Goal: Task Accomplishment & Management: Manage account settings

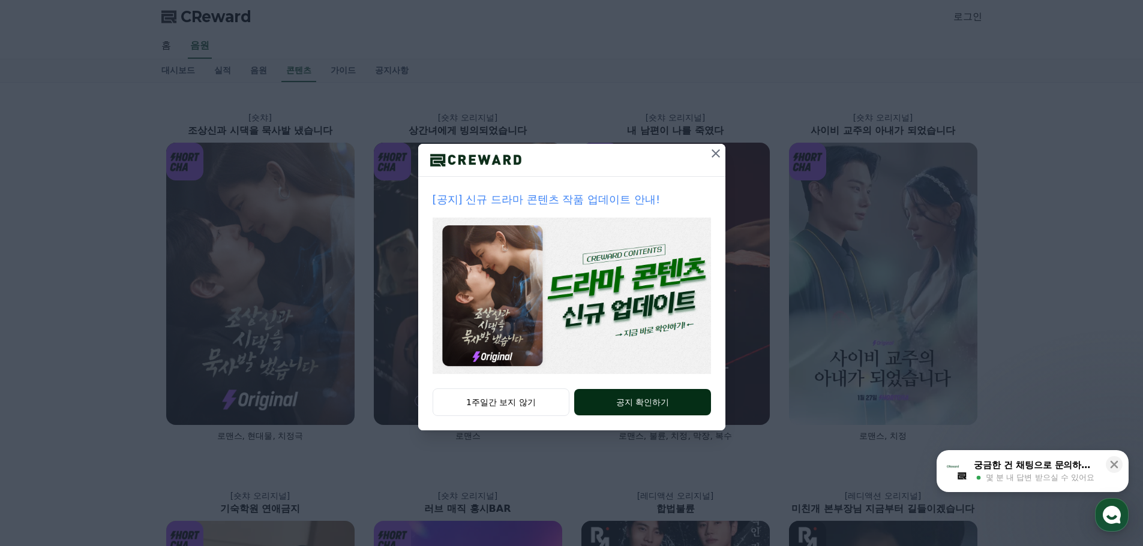
click at [626, 402] on button "공지 확인하기" at bounding box center [642, 402] width 136 height 26
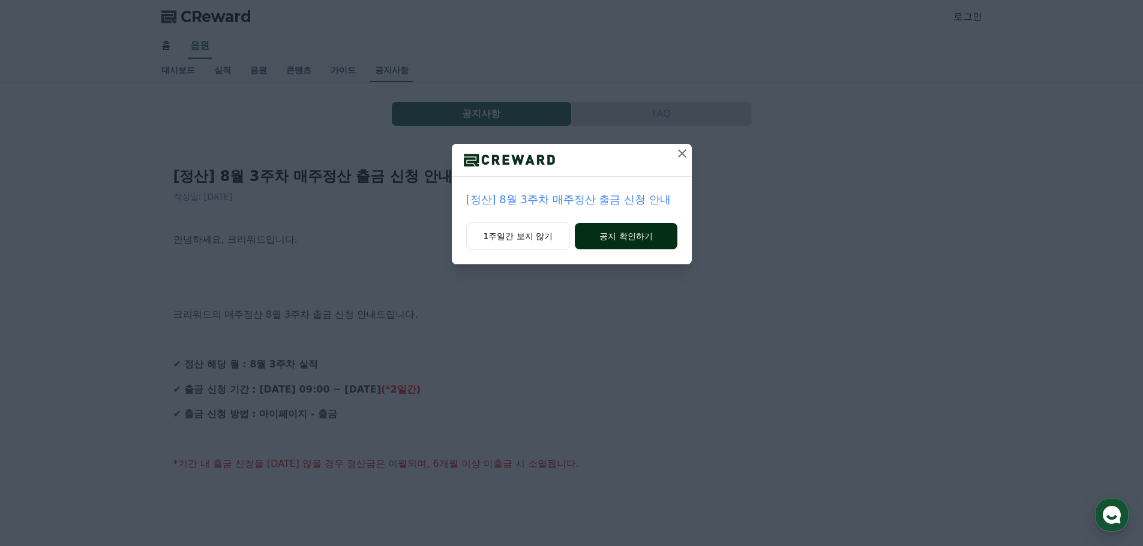
click at [620, 242] on button "공지 확인하기" at bounding box center [626, 236] width 102 height 26
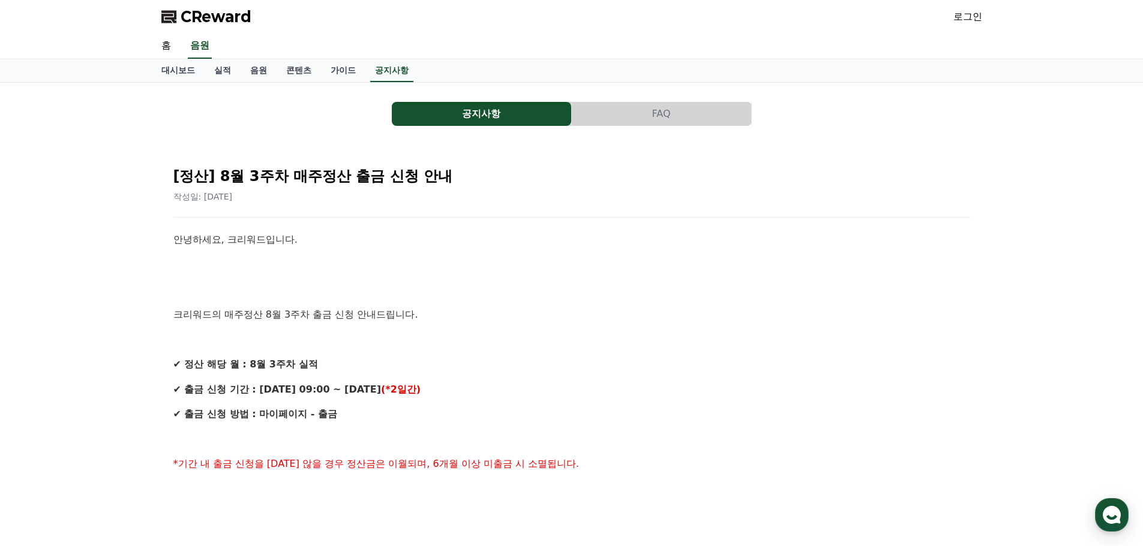
click at [203, 14] on span "CReward" at bounding box center [216, 16] width 71 height 19
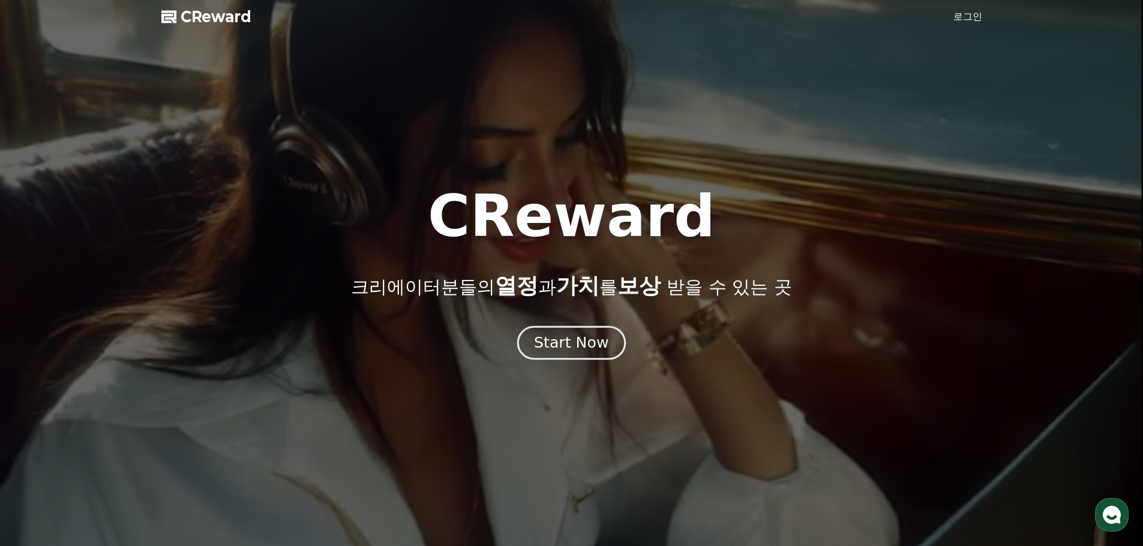
click at [587, 347] on div "Start Now" at bounding box center [571, 343] width 74 height 20
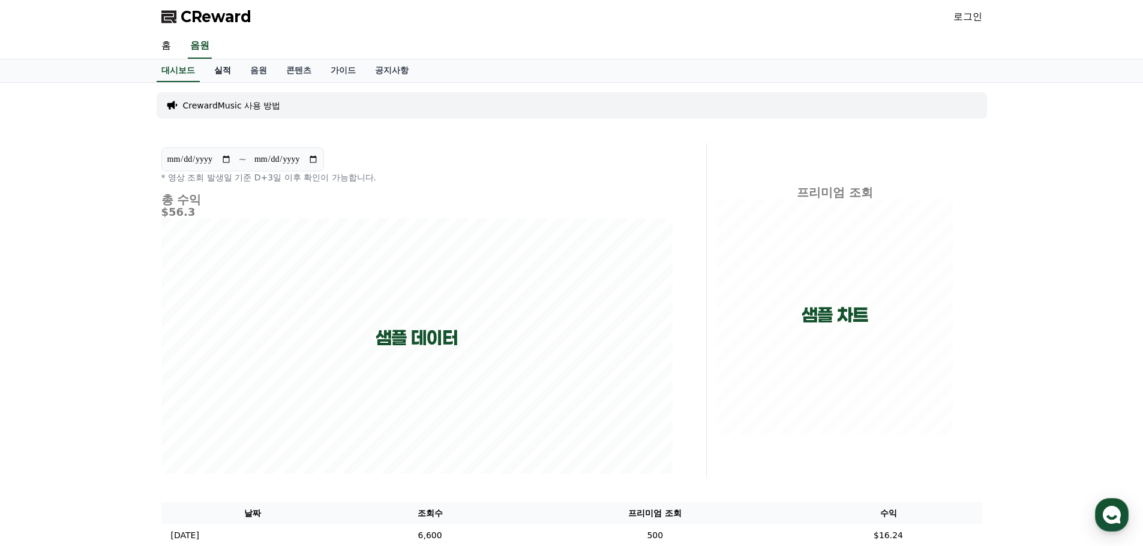
click at [223, 69] on link "실적" at bounding box center [223, 70] width 36 height 23
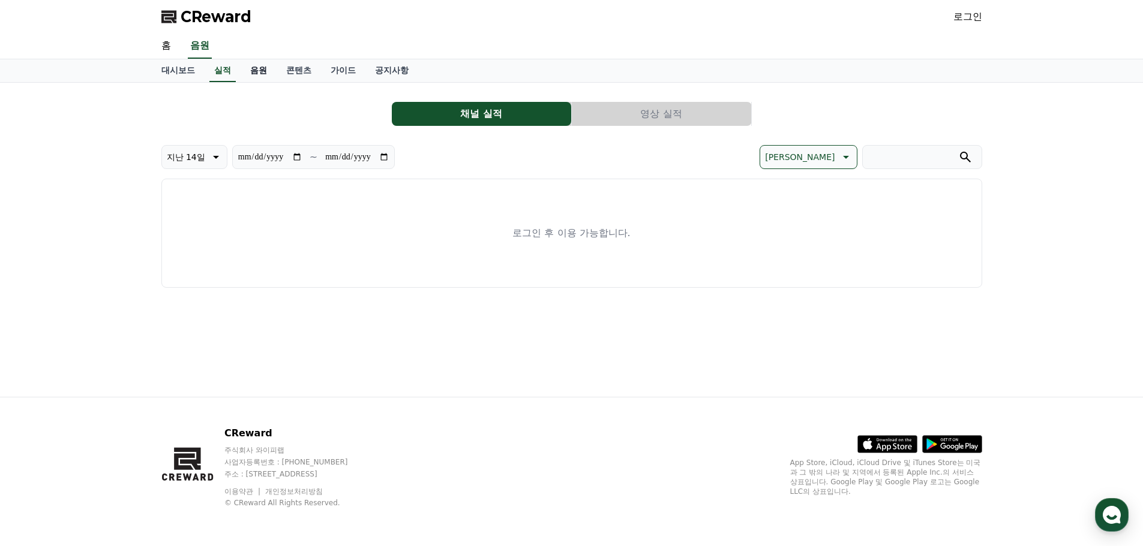
click at [246, 71] on link "음원" at bounding box center [259, 70] width 36 height 23
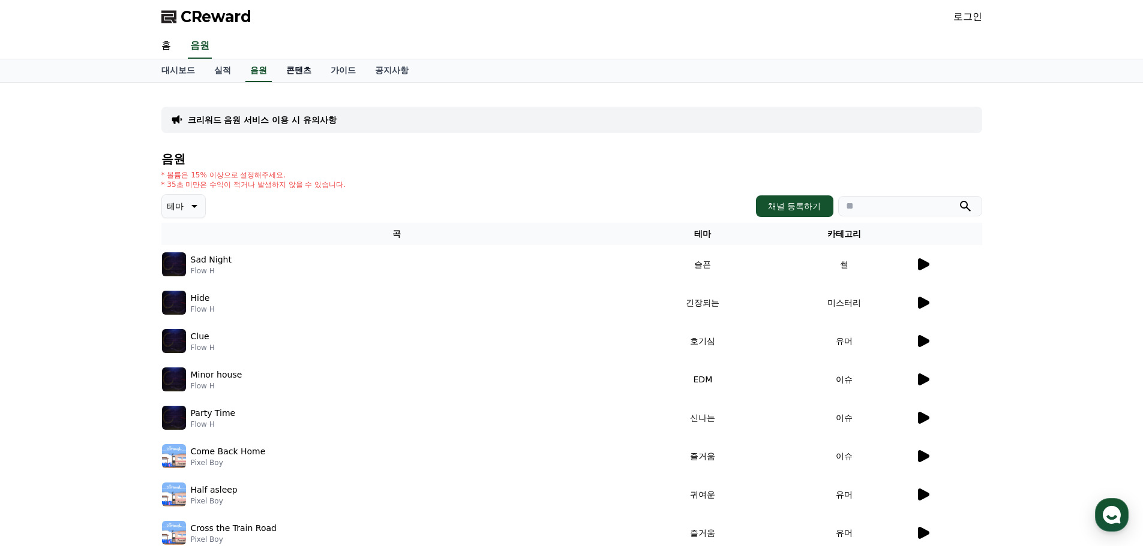
click at [293, 70] on link "콘텐츠" at bounding box center [299, 70] width 44 height 23
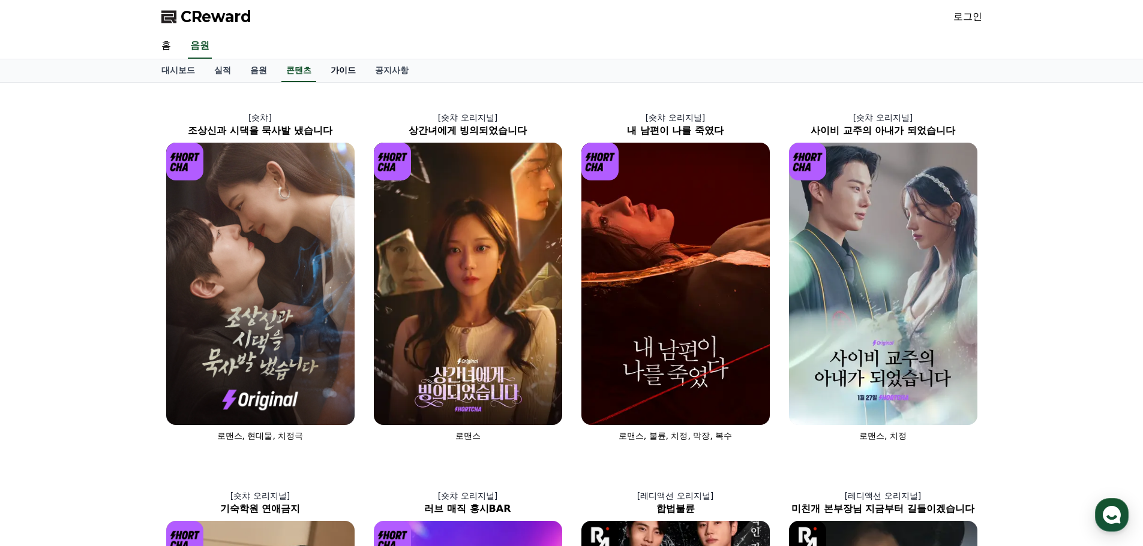
click at [331, 69] on link "가이드" at bounding box center [343, 70] width 44 height 23
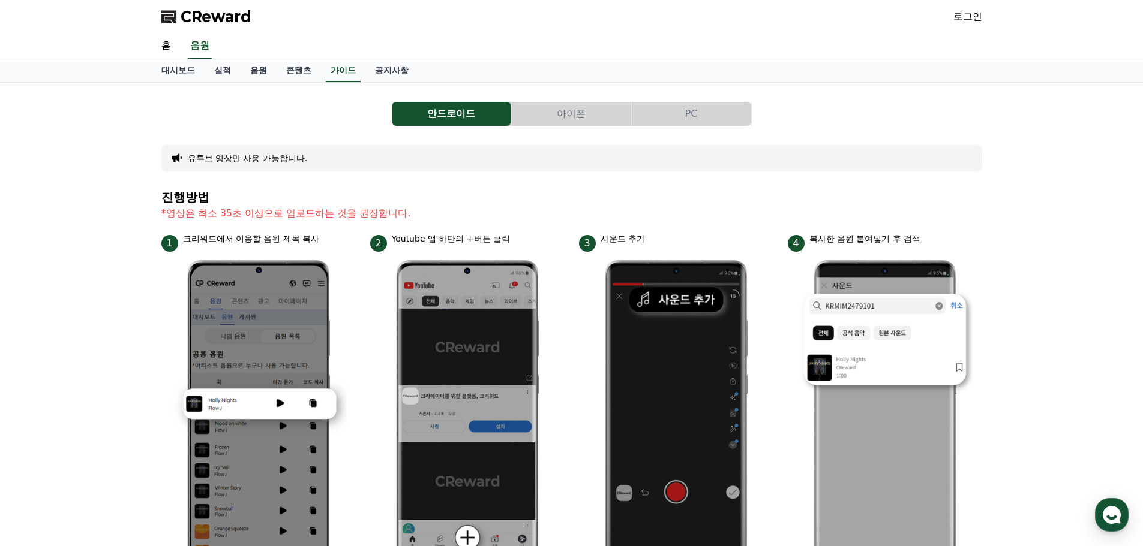
click at [563, 106] on button "아이폰" at bounding box center [571, 114] width 119 height 24
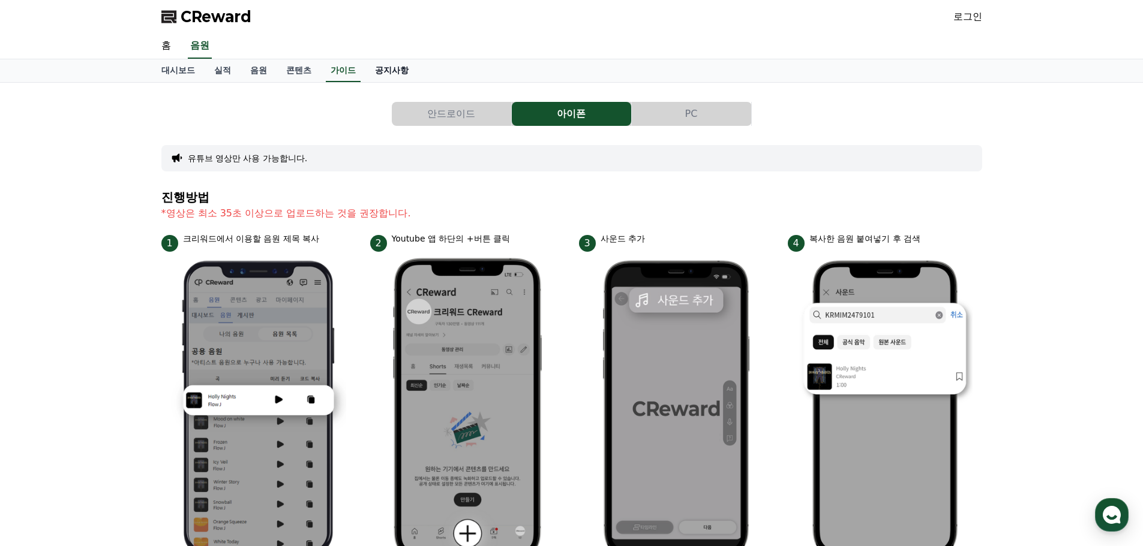
click at [396, 66] on link "공지사항" at bounding box center [391, 70] width 53 height 23
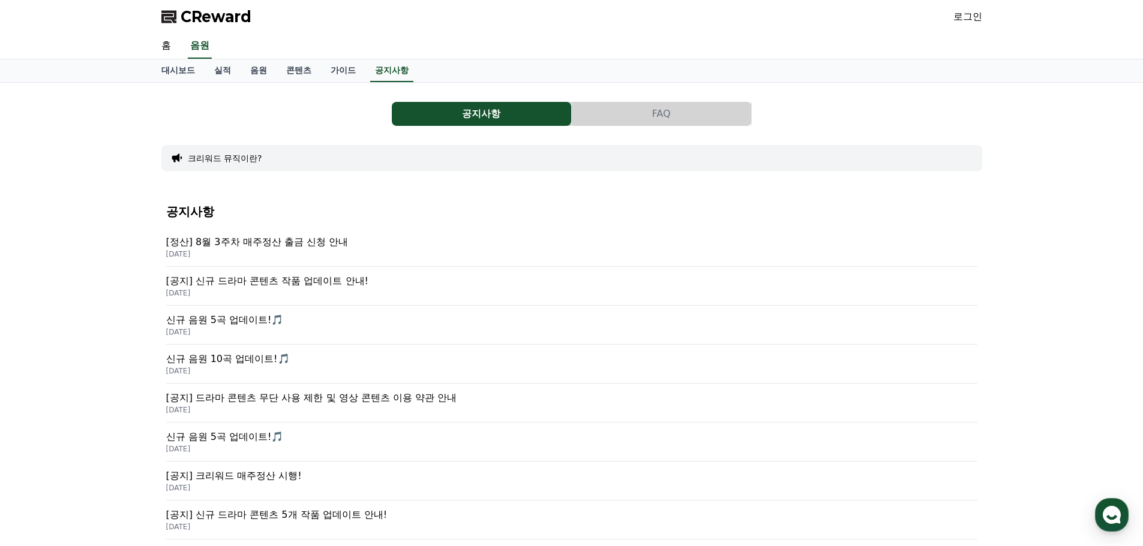
click at [392, 398] on p "[공지] 드라마 콘텐츠 무단 사용 제한 및 영상 콘텐츠 이용 약관 안내" at bounding box center [571, 398] width 811 height 14
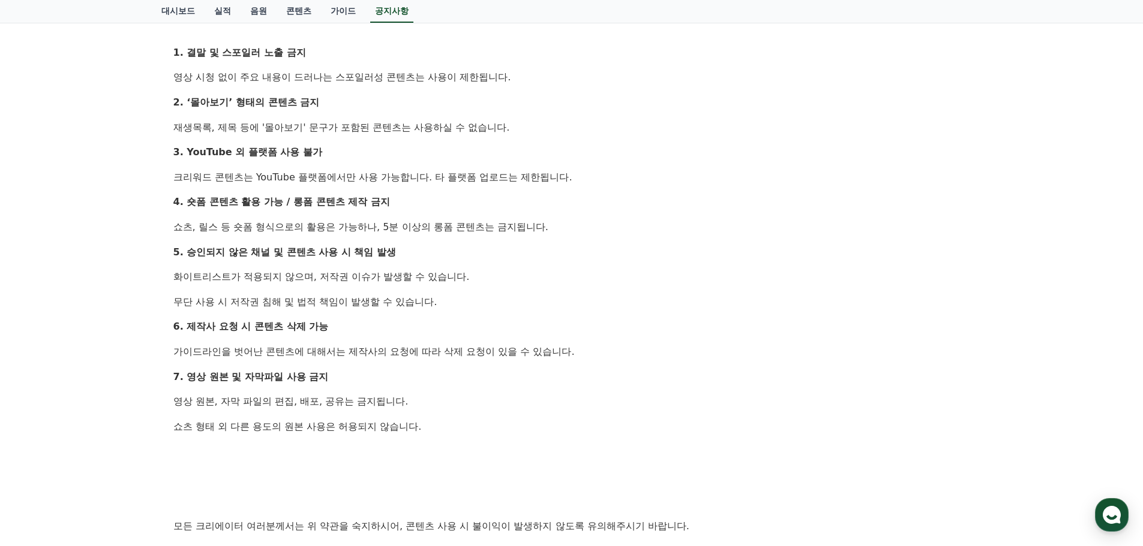
scroll to position [720, 0]
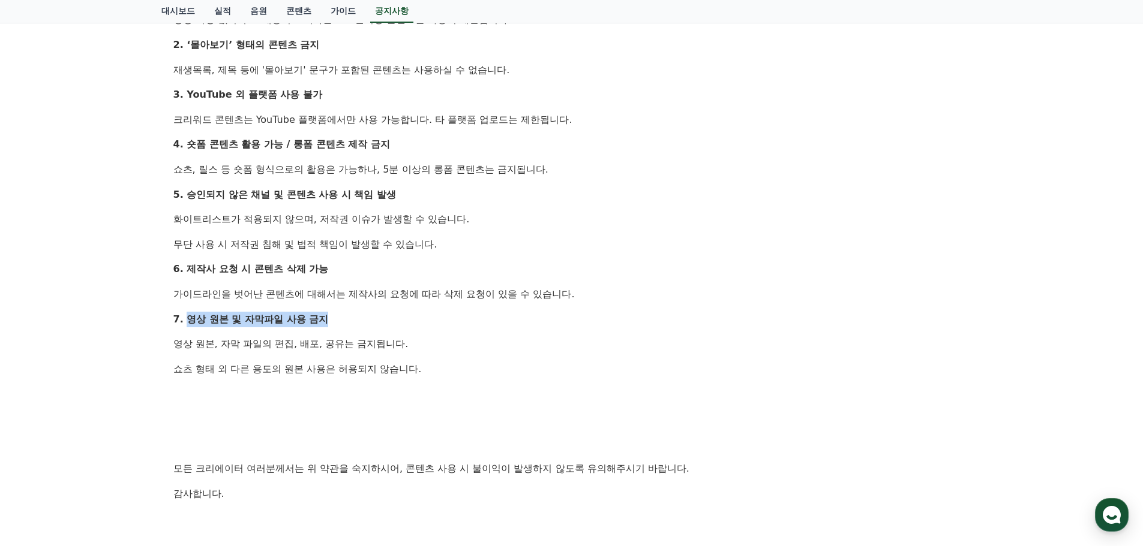
drag, startPoint x: 188, startPoint y: 321, endPoint x: 349, endPoint y: 319, distance: 160.8
click at [349, 319] on p "7. 영상 원본 및 자막파일 사용 금지" at bounding box center [571, 320] width 797 height 16
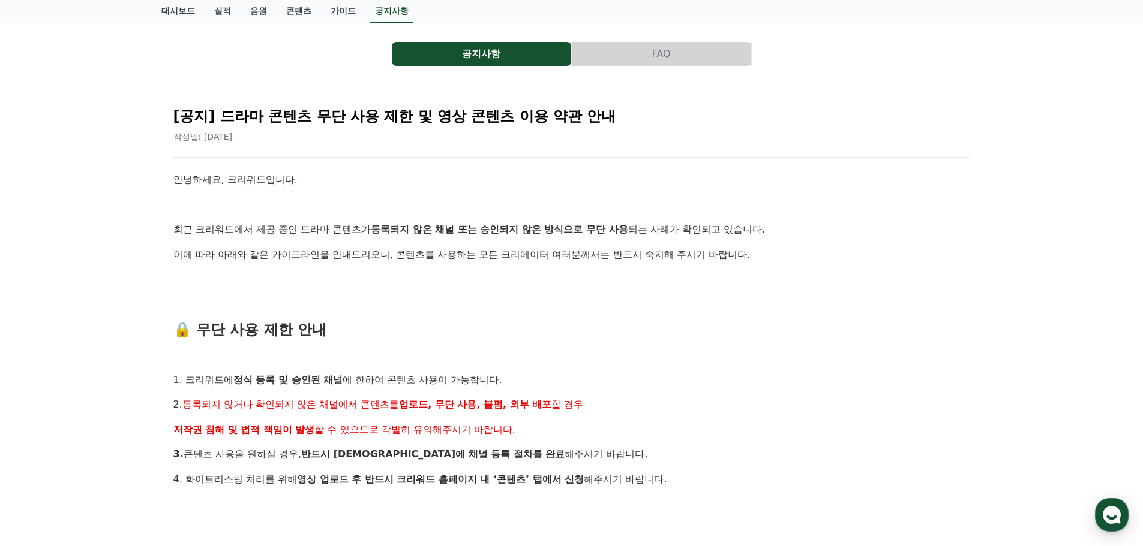
scroll to position [0, 0]
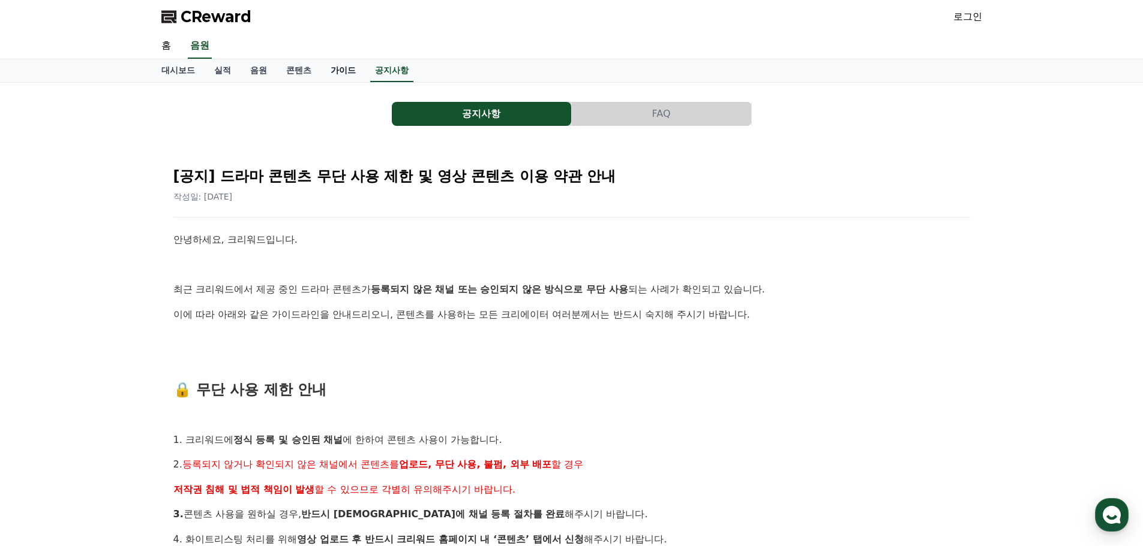
click at [345, 63] on link "가이드" at bounding box center [343, 70] width 44 height 23
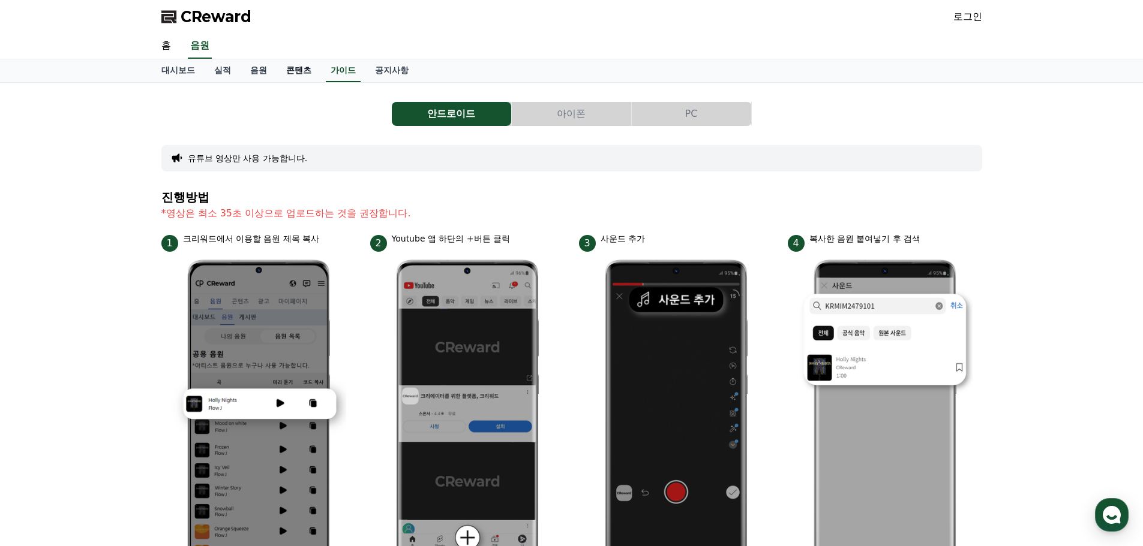
click at [296, 65] on link "콘텐츠" at bounding box center [299, 70] width 44 height 23
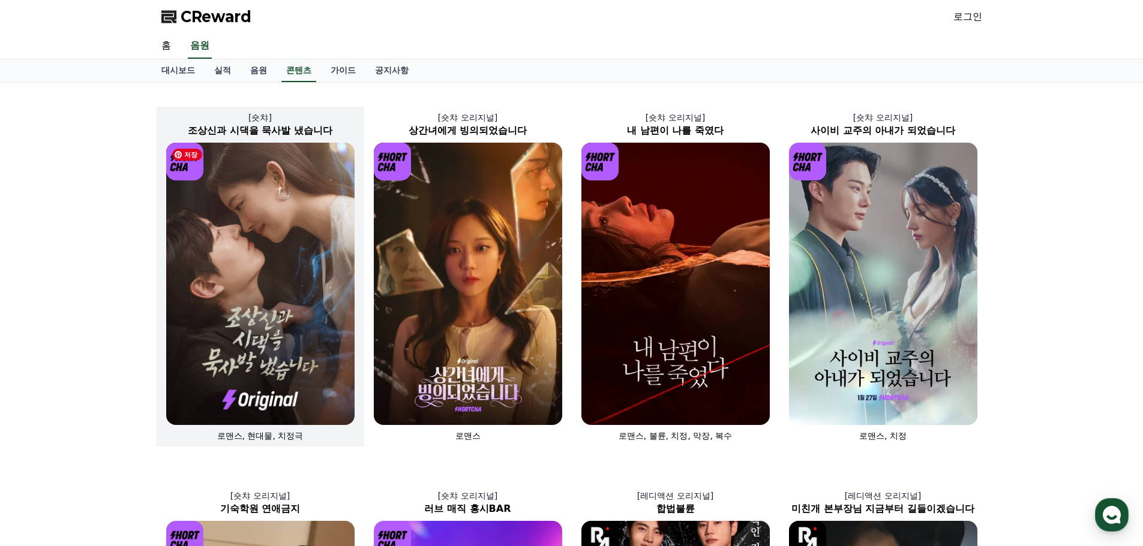
click at [266, 296] on img at bounding box center [260, 284] width 188 height 283
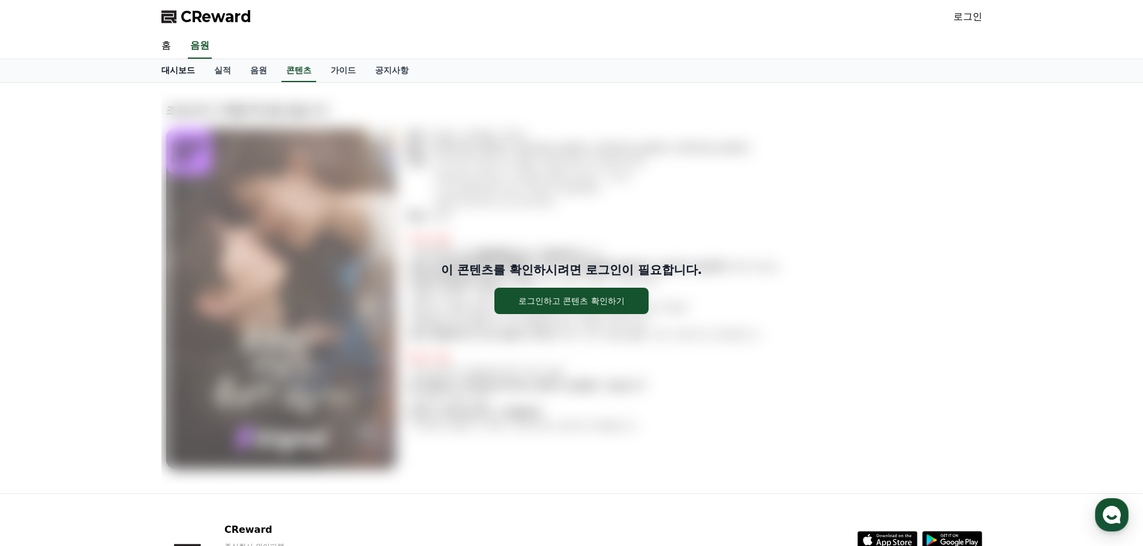
click at [176, 74] on link "대시보드" at bounding box center [178, 70] width 53 height 23
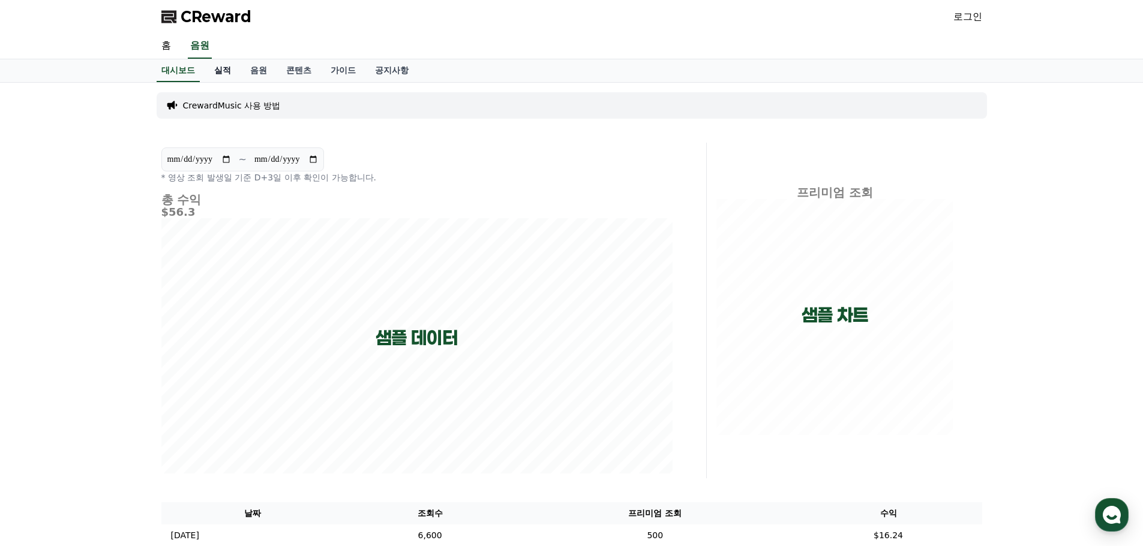
click at [222, 76] on link "실적" at bounding box center [223, 70] width 36 height 23
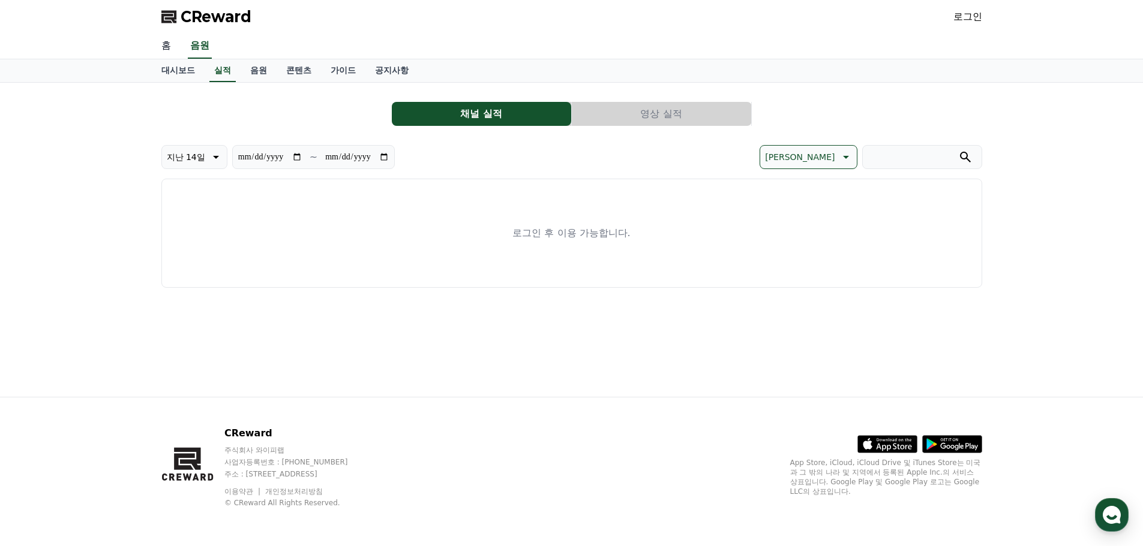
click at [167, 43] on link "홈" at bounding box center [166, 46] width 29 height 25
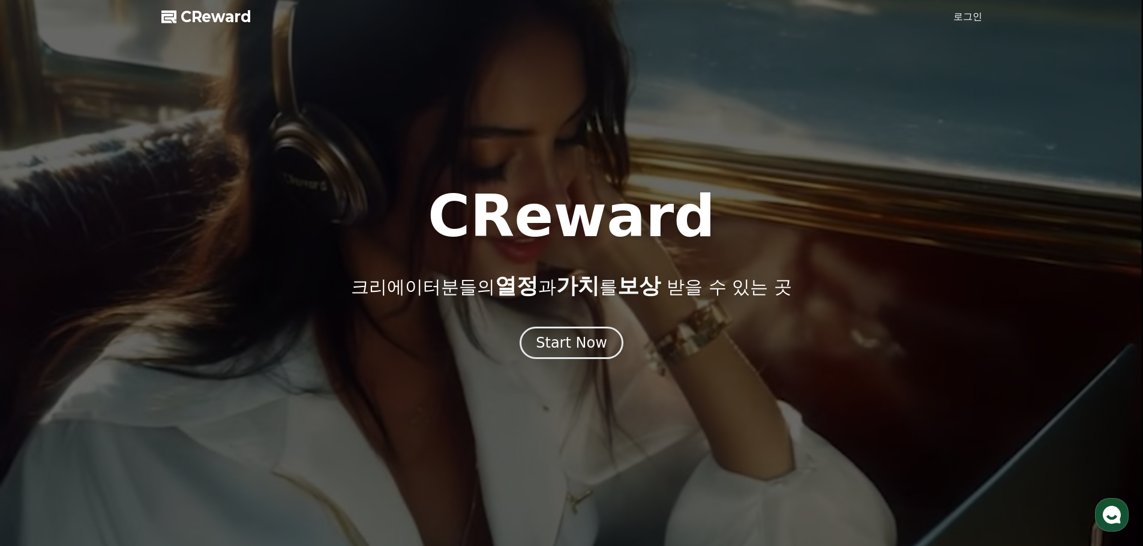
click at [209, 18] on span "CReward" at bounding box center [216, 16] width 71 height 19
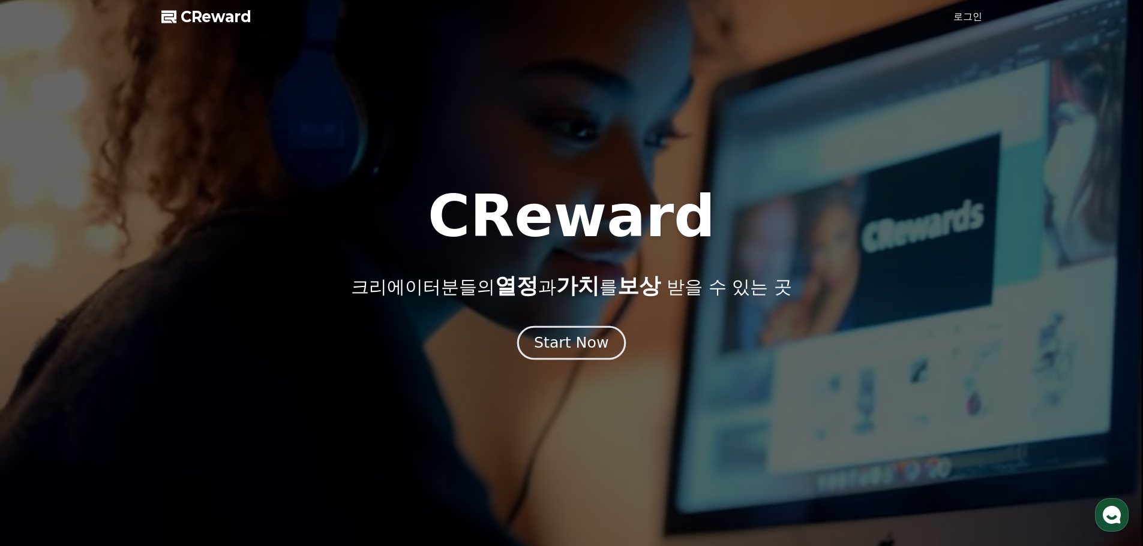
click at [578, 343] on div "Start Now" at bounding box center [571, 343] width 74 height 20
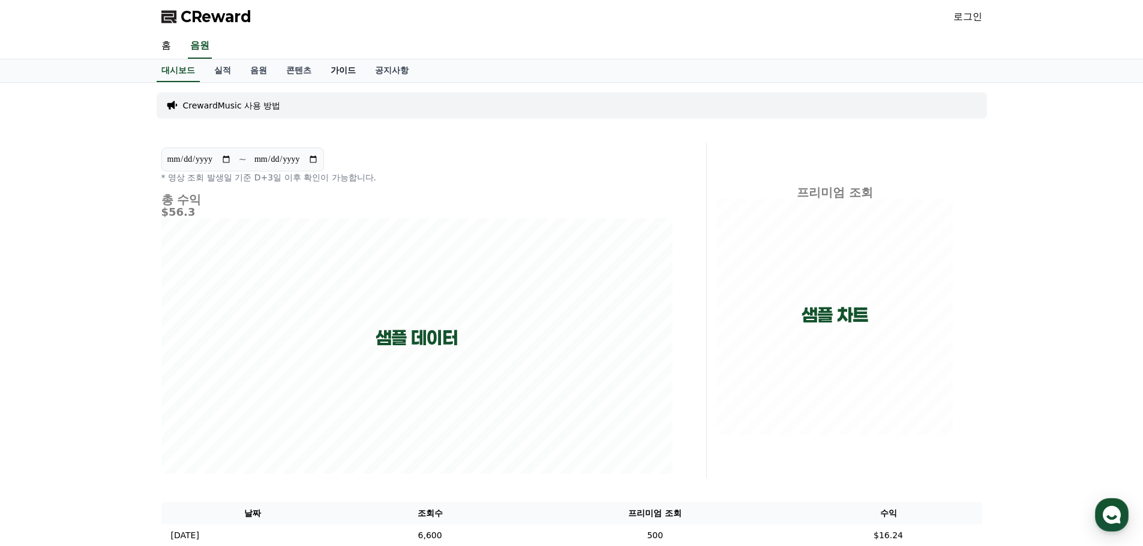
click at [344, 69] on link "가이드" at bounding box center [343, 70] width 44 height 23
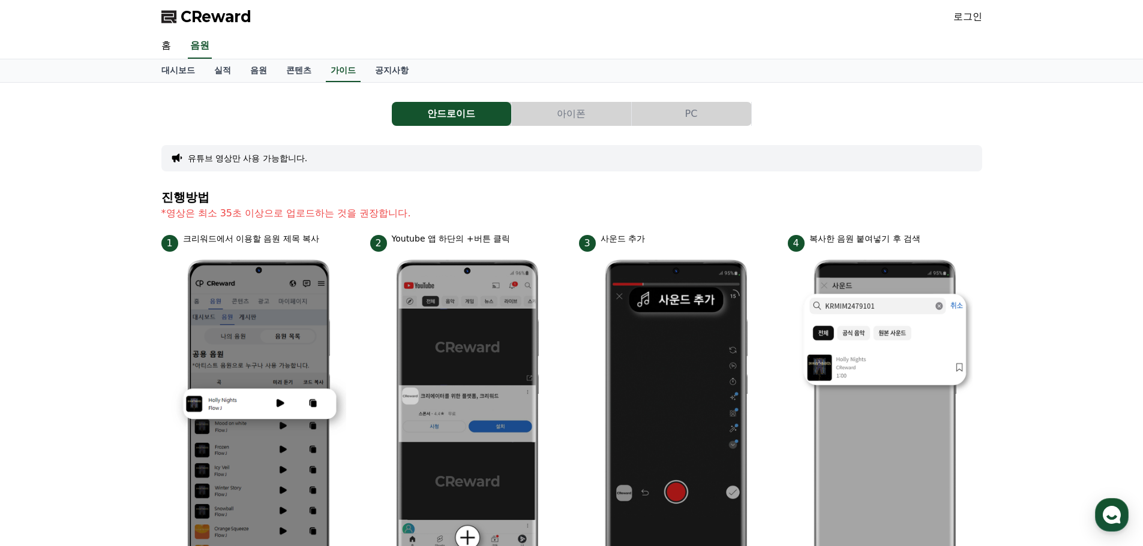
click at [536, 105] on button "아이폰" at bounding box center [571, 114] width 119 height 24
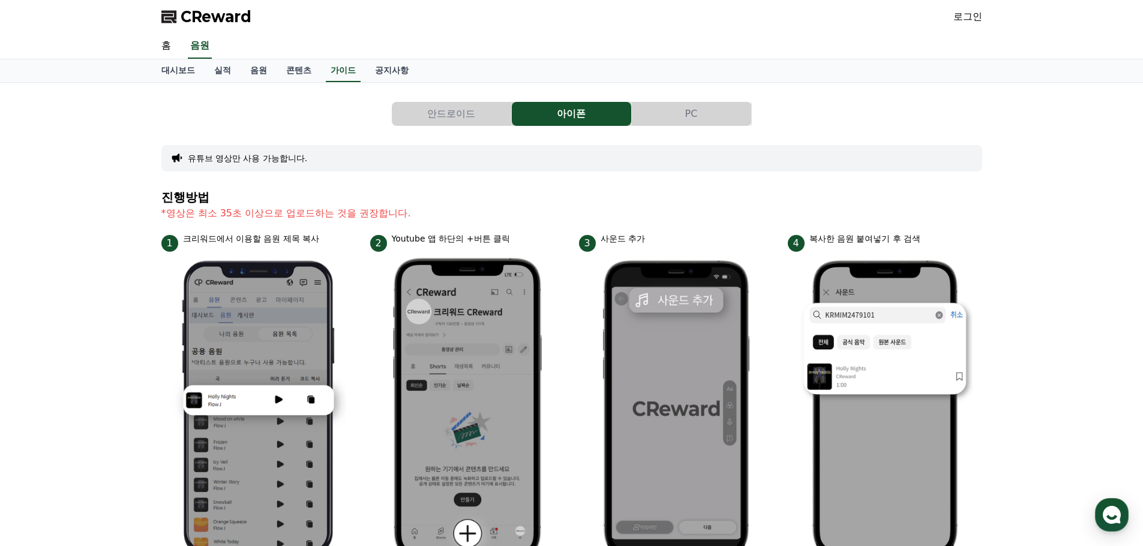
click at [680, 114] on button "PC" at bounding box center [691, 114] width 119 height 24
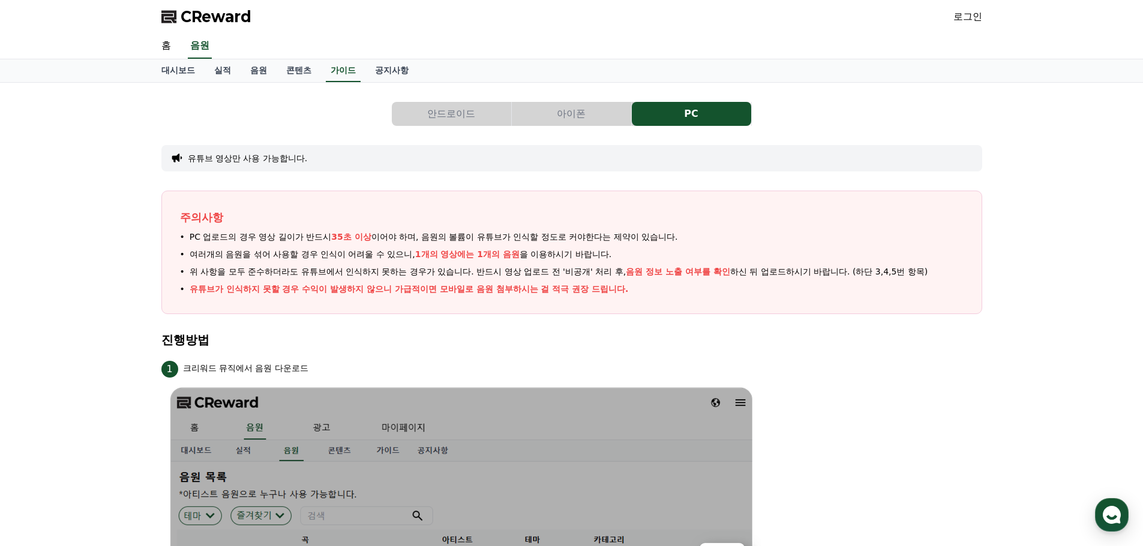
click at [960, 8] on div "로그인" at bounding box center [967, 16] width 29 height 19
click at [957, 13] on link "로그인" at bounding box center [967, 17] width 29 height 14
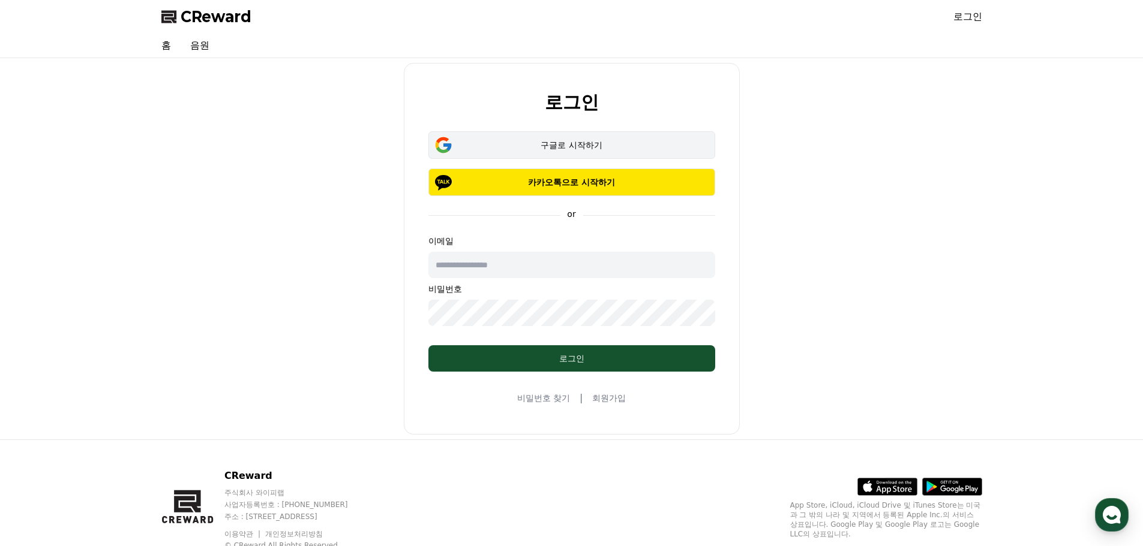
click at [584, 144] on div "구글로 시작하기" at bounding box center [572, 145] width 252 height 12
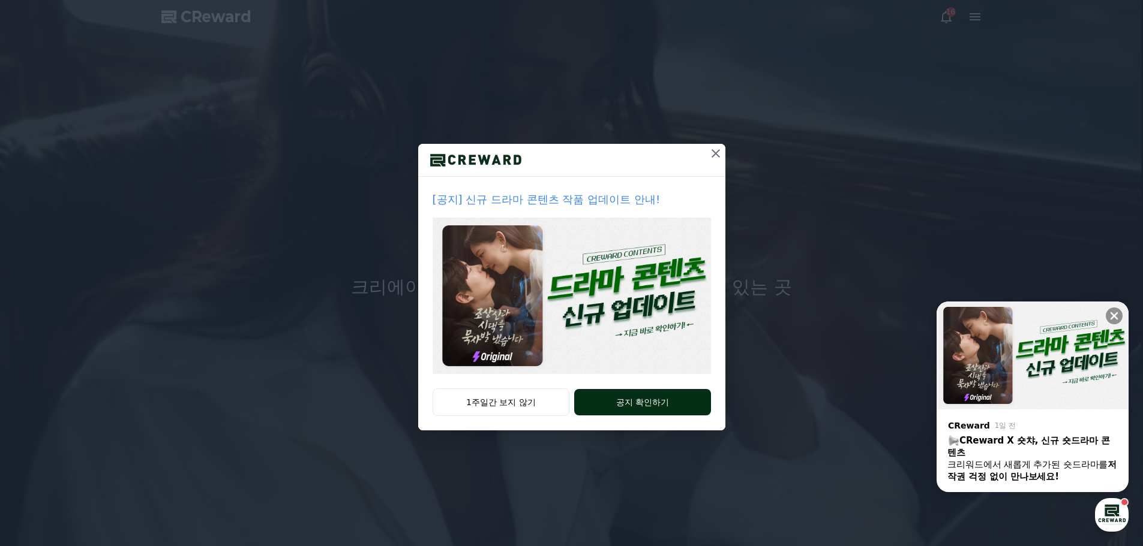
click at [663, 402] on button "공지 확인하기" at bounding box center [642, 402] width 136 height 26
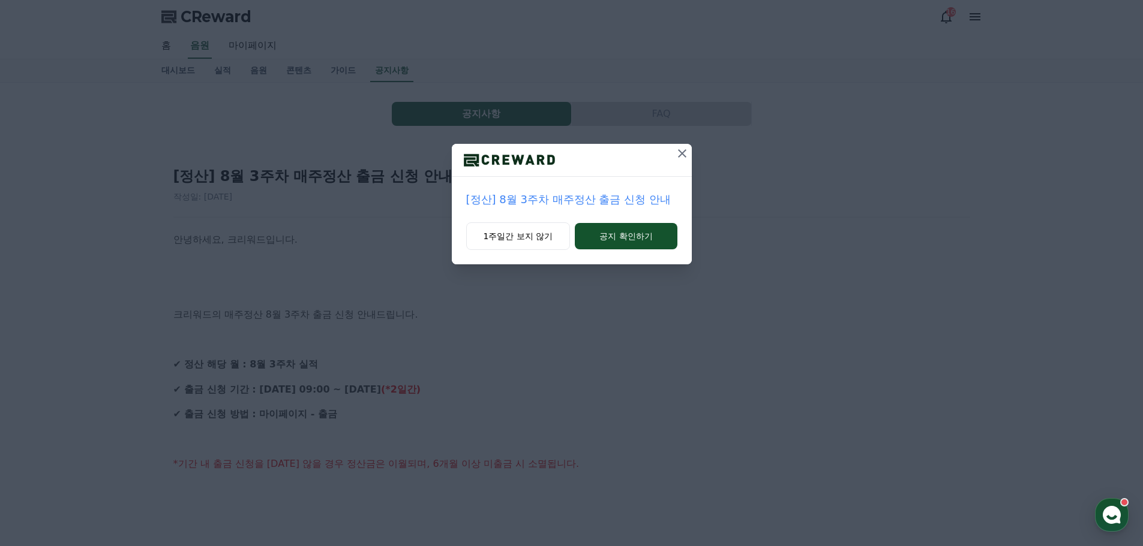
drag, startPoint x: 531, startPoint y: 233, endPoint x: 704, endPoint y: 205, distance: 175.0
click at [704, 218] on div "[정산] 8월 3주차 매주정산 출금 신청 안내 1주일간 보지 않기 공지 확인하기" at bounding box center [571, 142] width 1143 height 284
click at [685, 155] on icon at bounding box center [682, 153] width 14 height 14
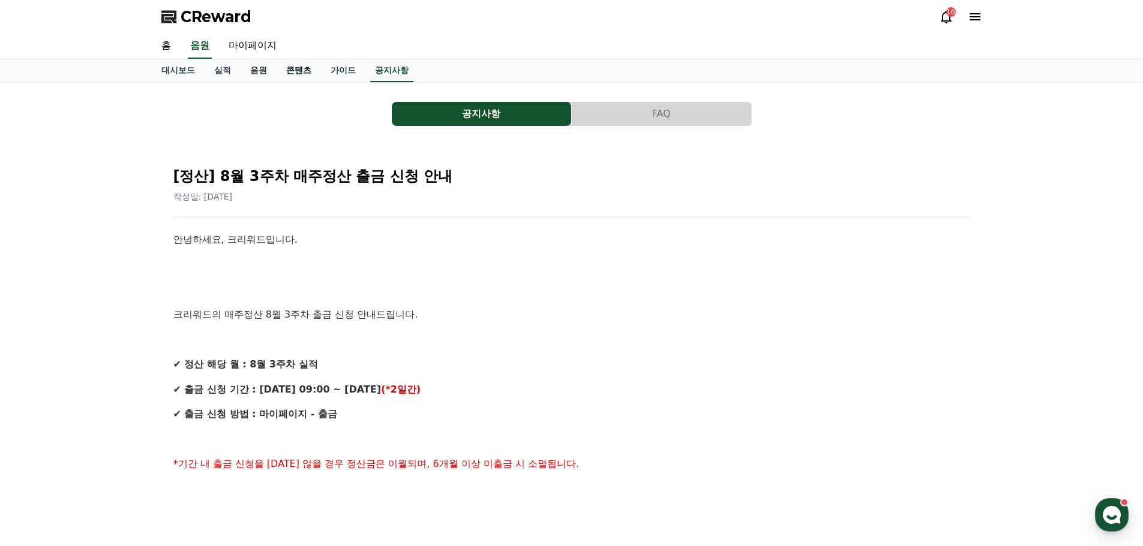
click at [296, 73] on link "콘텐츠" at bounding box center [299, 70] width 44 height 23
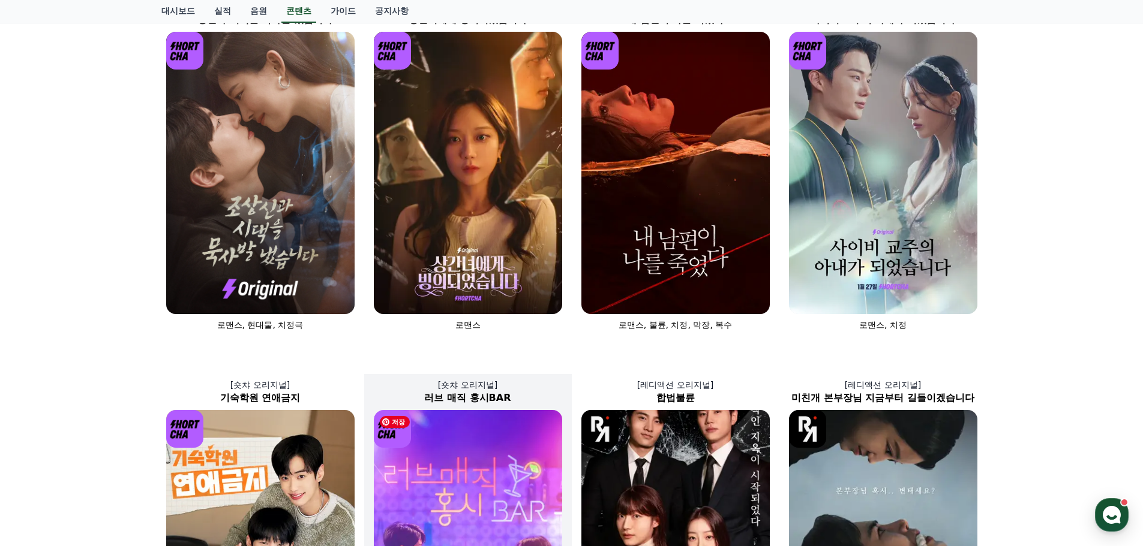
scroll to position [97, 0]
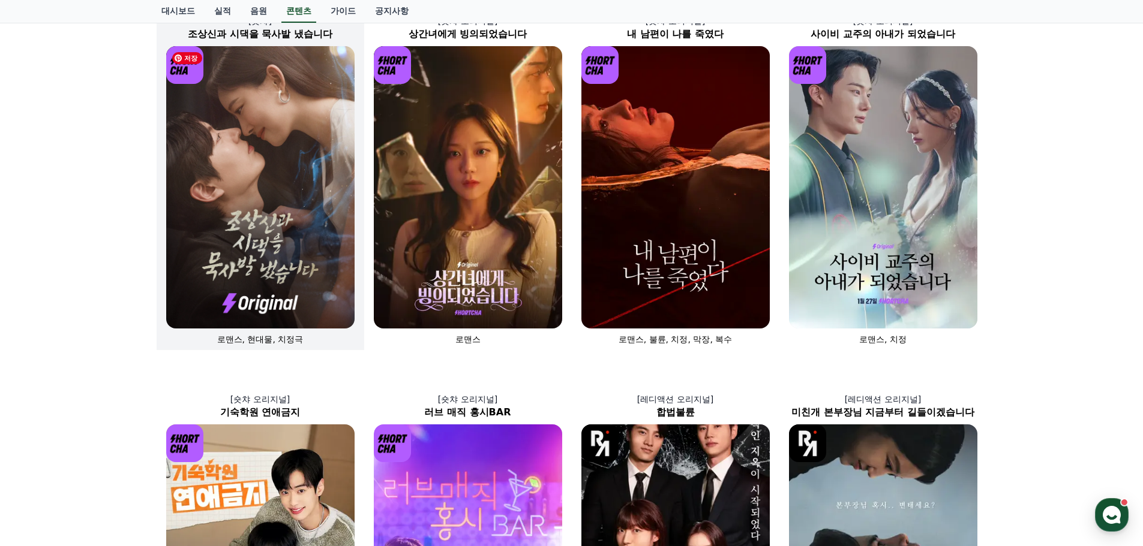
click at [300, 250] on img at bounding box center [260, 187] width 188 height 283
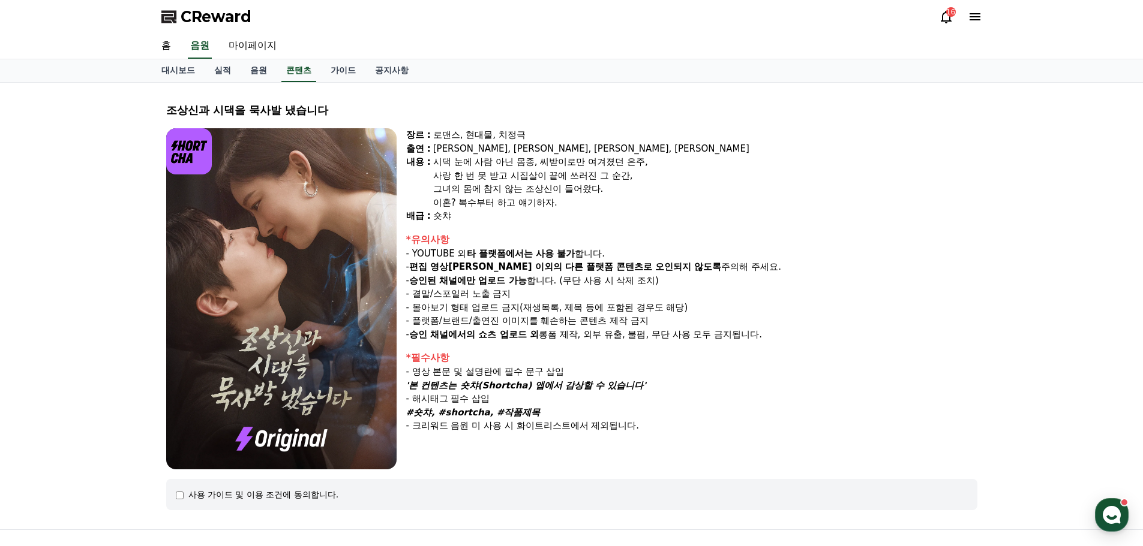
click at [978, 14] on icon at bounding box center [974, 16] width 11 height 7
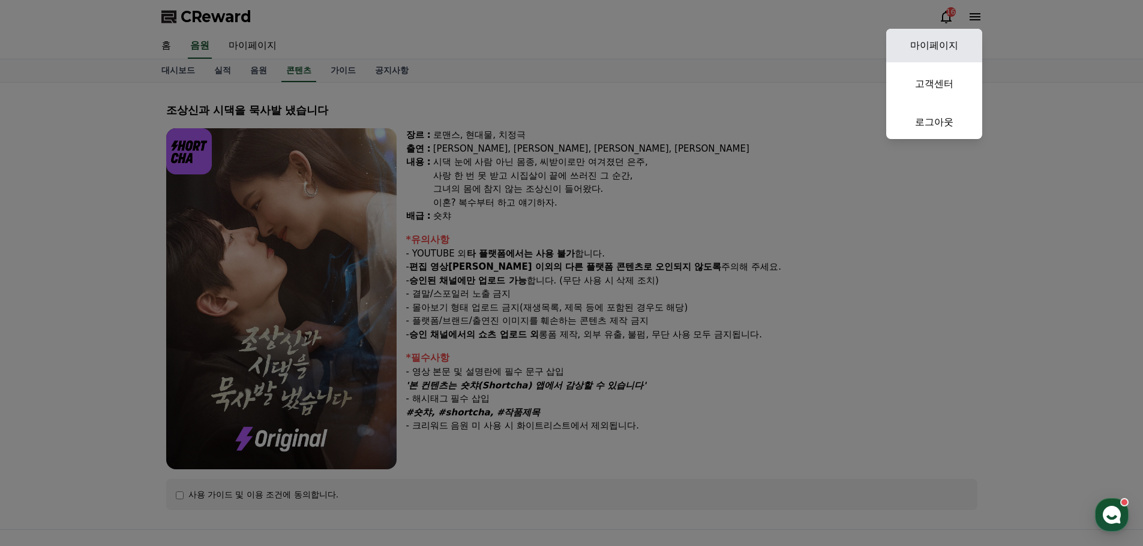
click at [940, 43] on link "마이페이지" at bounding box center [934, 46] width 96 height 34
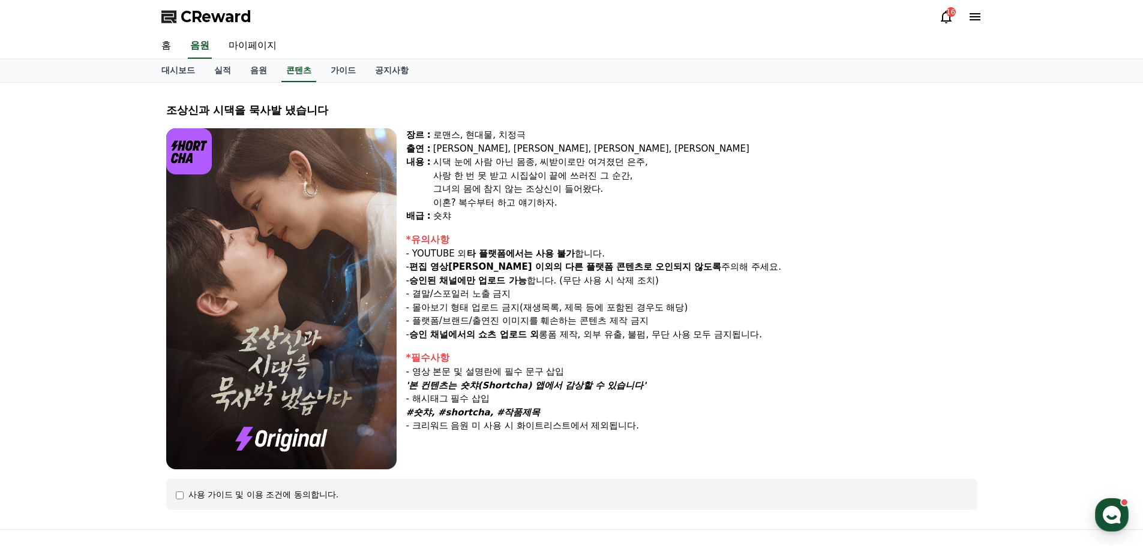
select select "**********"
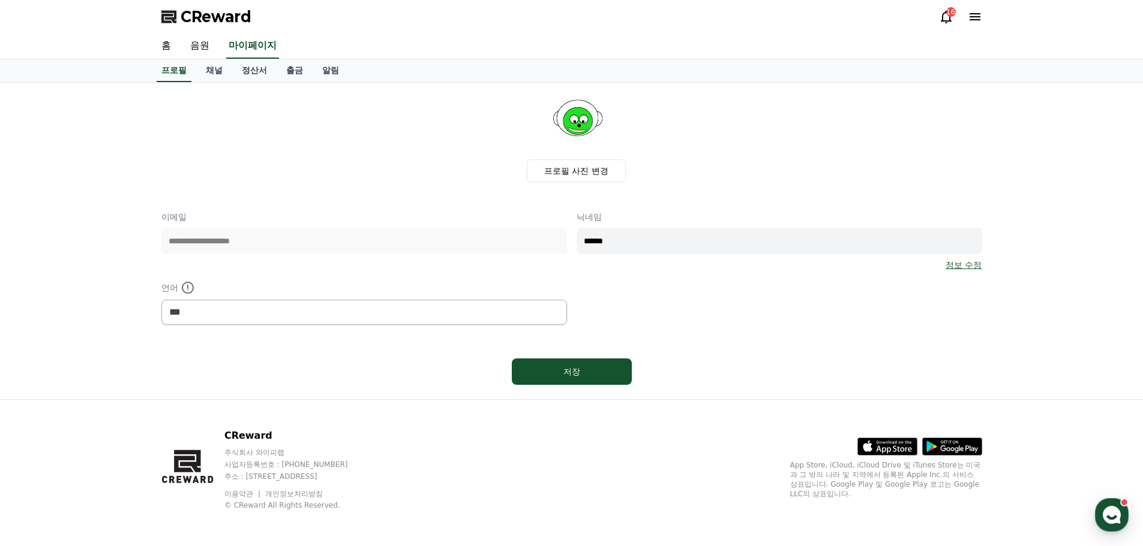
click at [675, 243] on input "******" at bounding box center [778, 241] width 405 height 26
click at [960, 262] on link "정보 수정" at bounding box center [963, 265] width 36 height 12
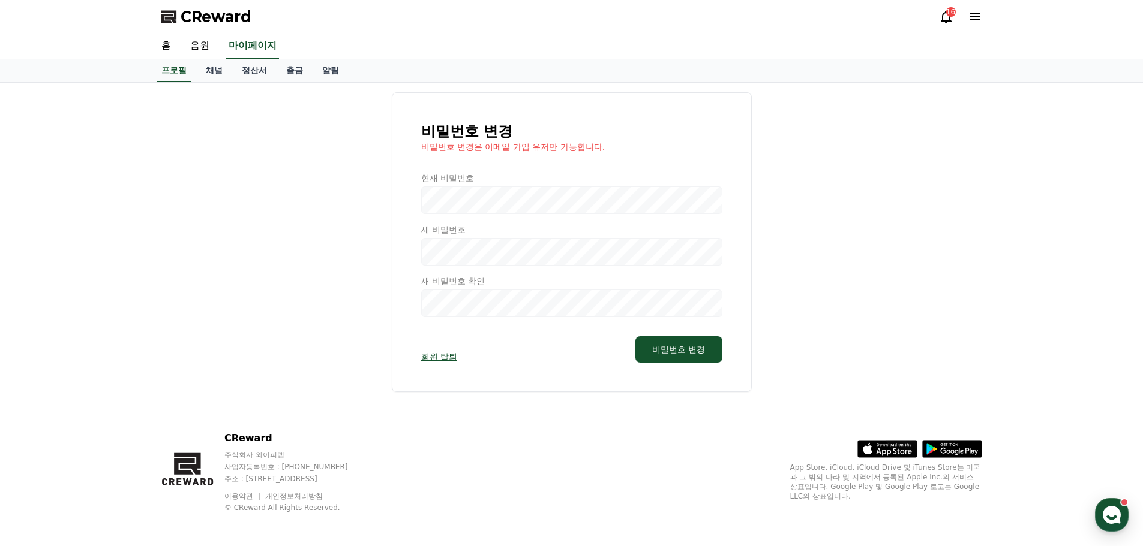
click at [476, 197] on div at bounding box center [571, 244] width 301 height 145
click at [471, 206] on div at bounding box center [571, 244] width 301 height 145
click at [663, 347] on button "비밀번호 변경" at bounding box center [678, 349] width 86 height 26
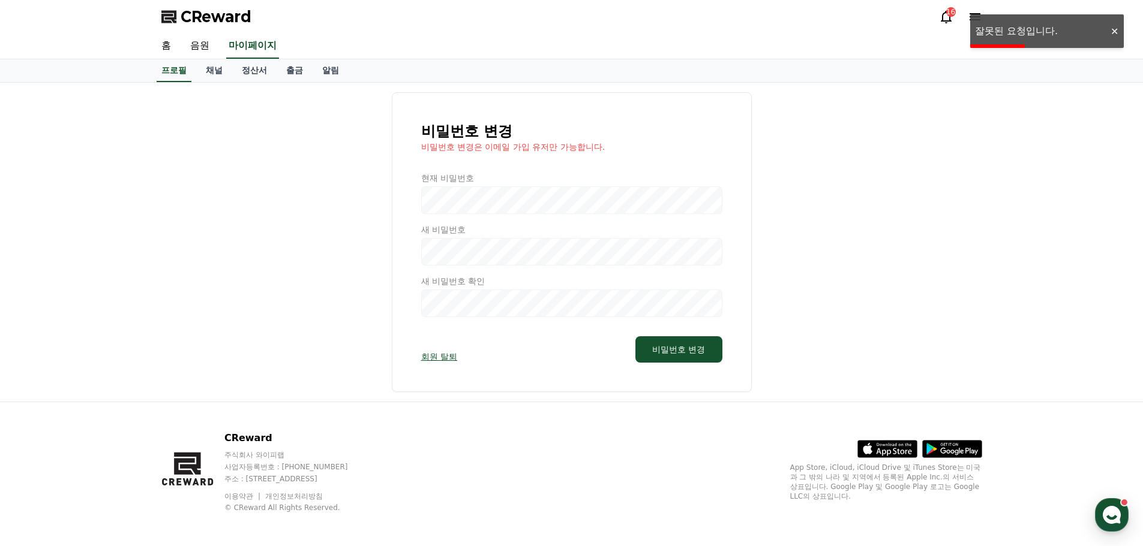
click at [903, 255] on div "비밀번호 변경 비밀번호 변경은 이메일 가입 유저만 가능합니다. 현재 비밀번호 새 비밀번호 새 비밀번호 확인 회원 탈퇴 비밀번호 변경" at bounding box center [571, 242] width 821 height 300
click at [483, 250] on div at bounding box center [571, 244] width 301 height 145
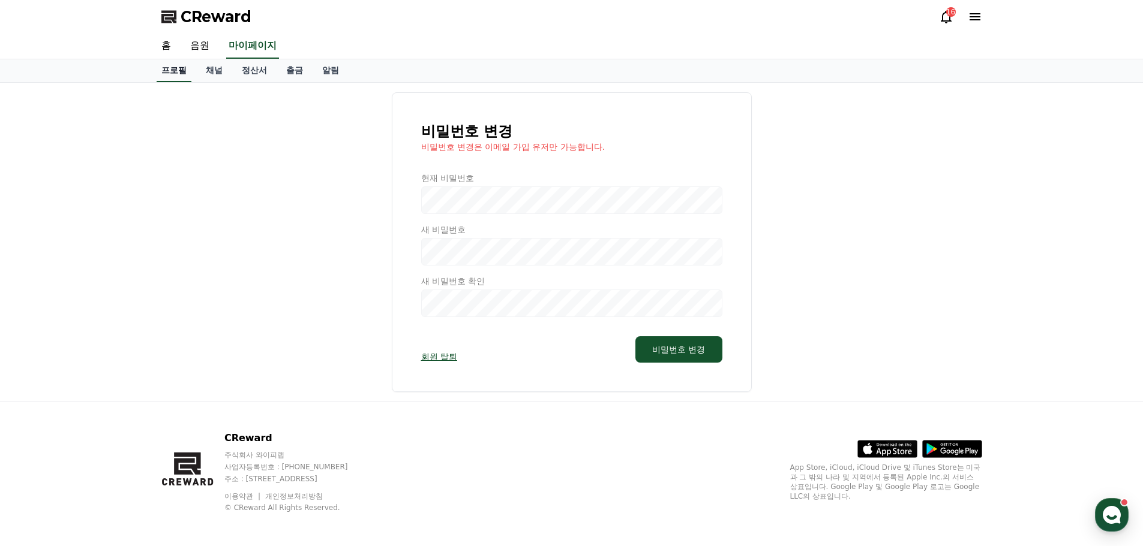
click at [182, 73] on link "프로필" at bounding box center [174, 70] width 35 height 23
select select "**********"
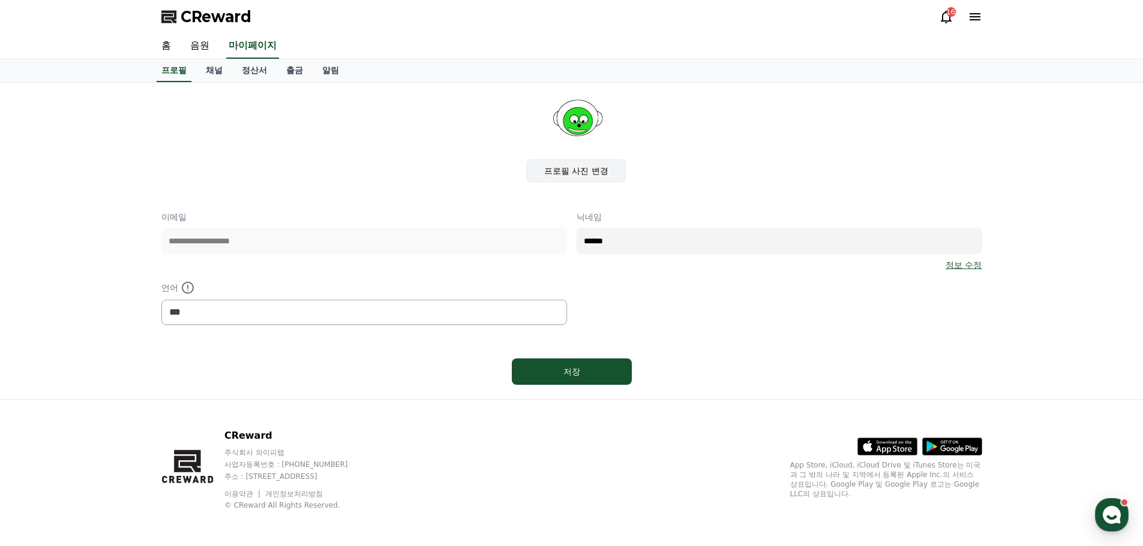
click at [578, 169] on label "프로필 사진 변경" at bounding box center [576, 171] width 99 height 23
click at [0, 0] on input "프로필 사진 변경" at bounding box center [0, 0] width 0 height 0
click at [598, 369] on div "저장" at bounding box center [572, 372] width 72 height 12
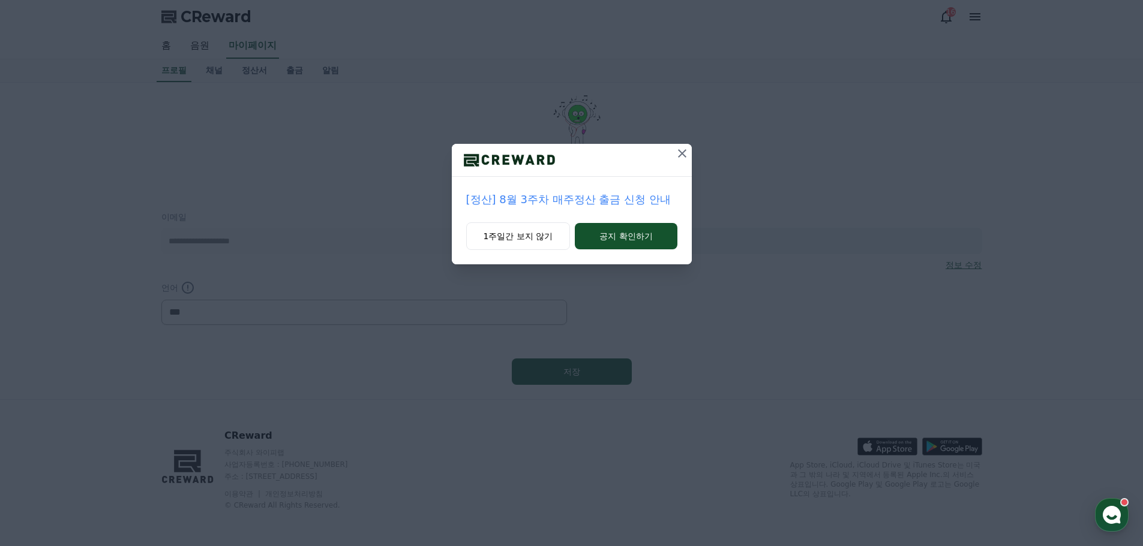
select select "**********"
click at [683, 153] on icon at bounding box center [682, 153] width 8 height 8
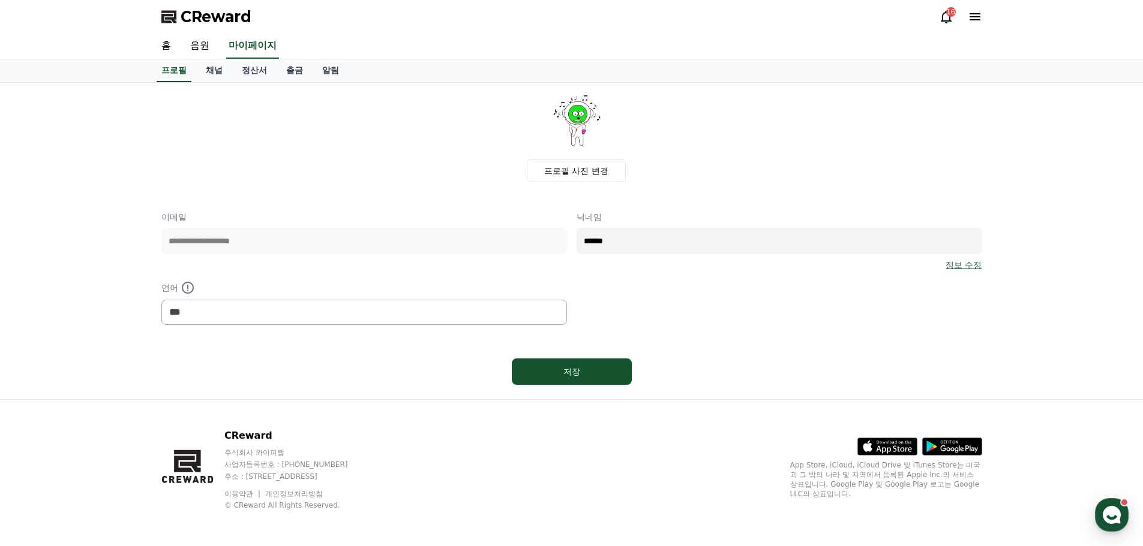
click at [640, 231] on input "******" at bounding box center [778, 241] width 405 height 26
type input "*******"
click at [707, 328] on div "**********" at bounding box center [571, 241] width 821 height 298
click at [605, 375] on div "저장" at bounding box center [572, 372] width 72 height 12
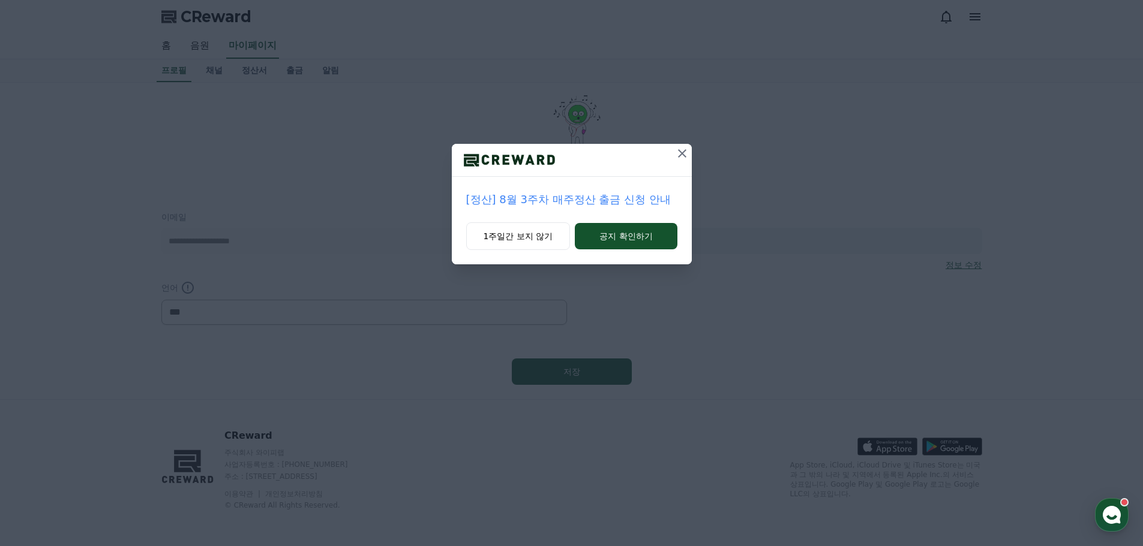
select select "**********"
click at [684, 154] on icon at bounding box center [682, 153] width 14 height 14
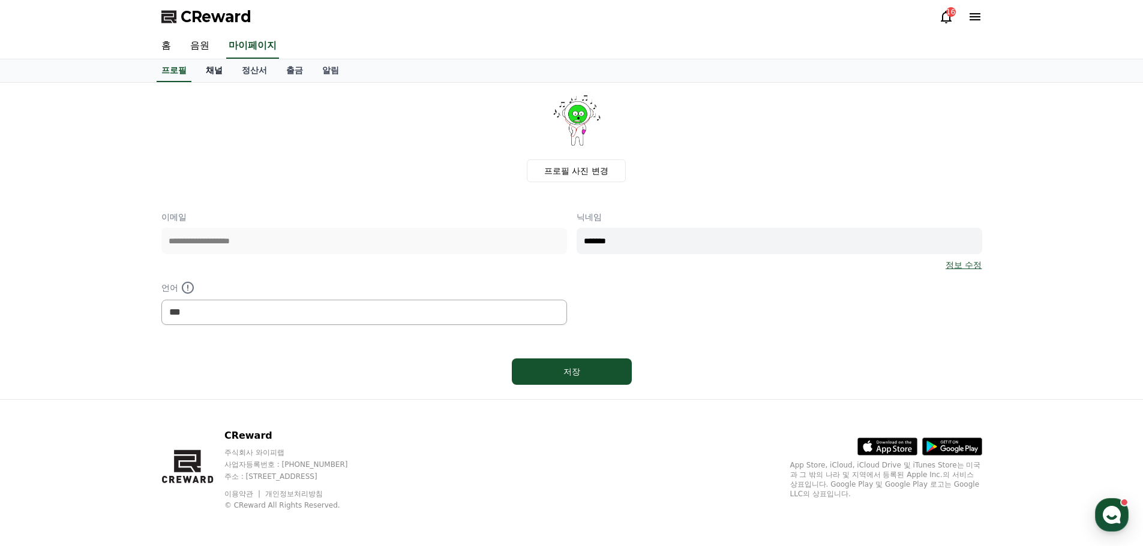
click at [213, 69] on link "채널" at bounding box center [214, 70] width 36 height 23
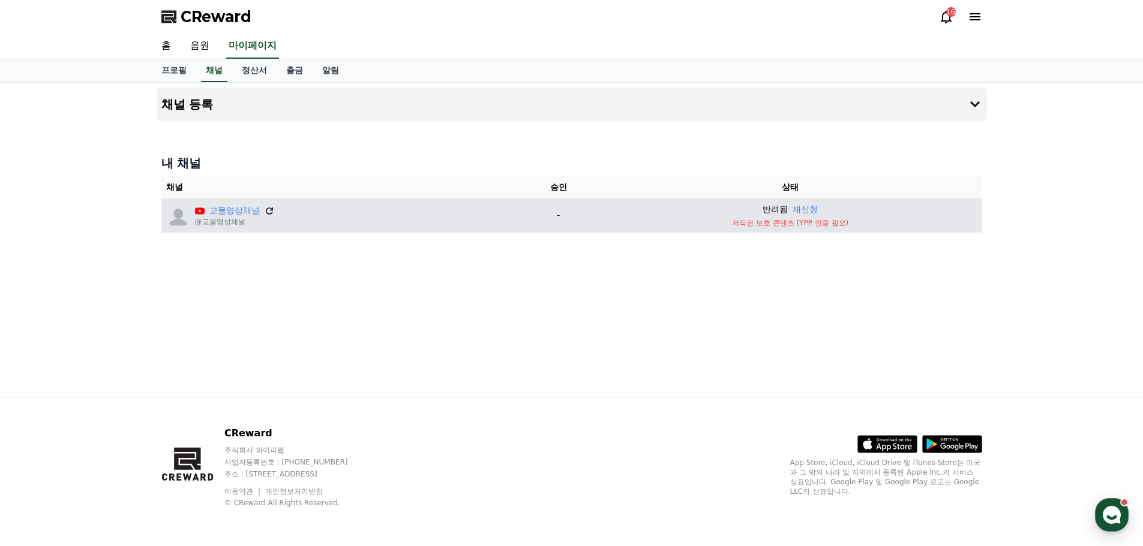
click at [268, 209] on icon at bounding box center [269, 211] width 11 height 11
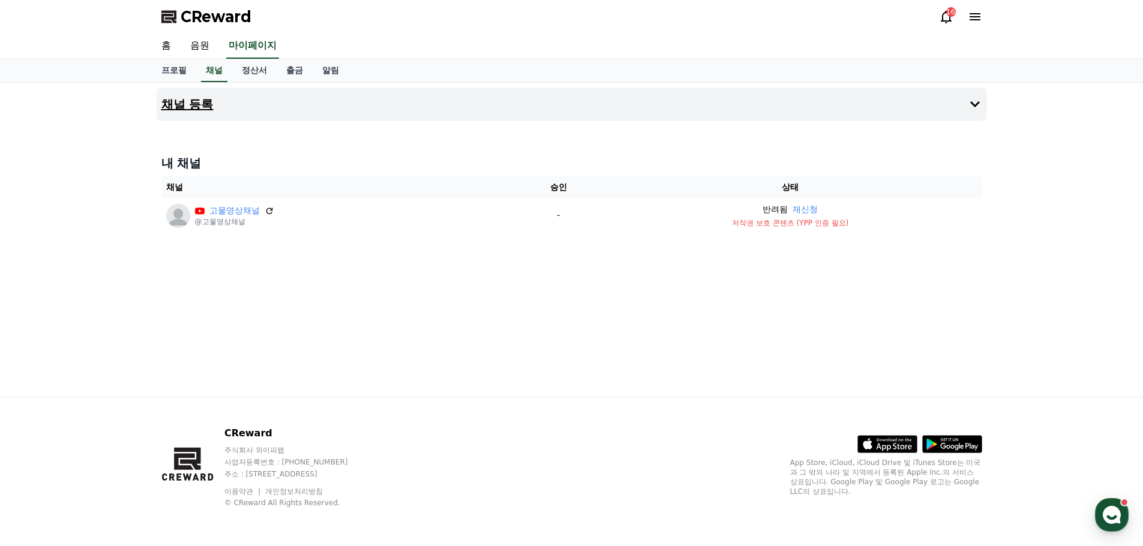
click at [973, 104] on icon at bounding box center [975, 104] width 10 height 6
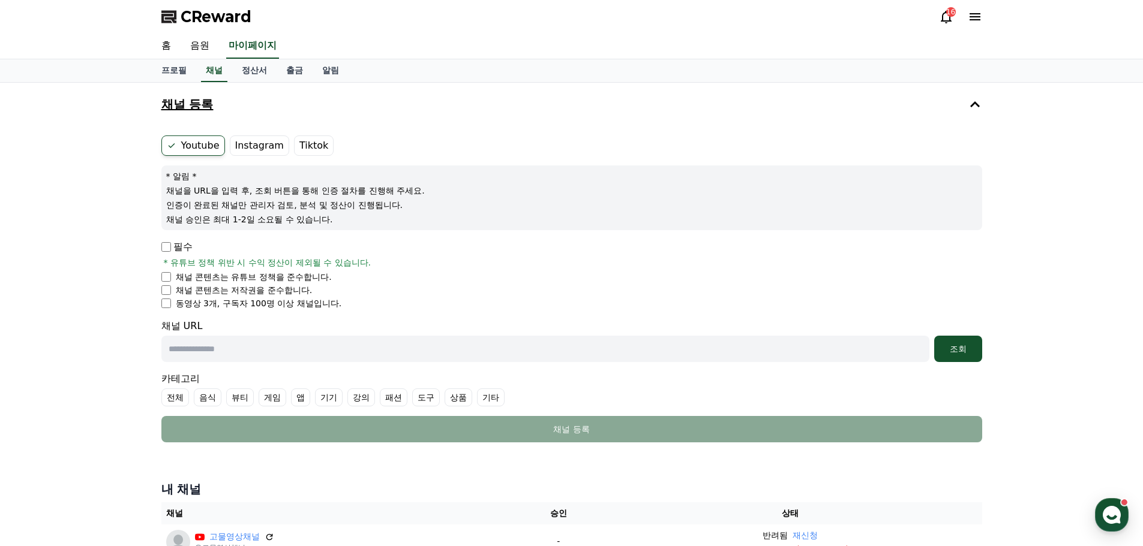
click at [973, 103] on icon at bounding box center [975, 104] width 10 height 6
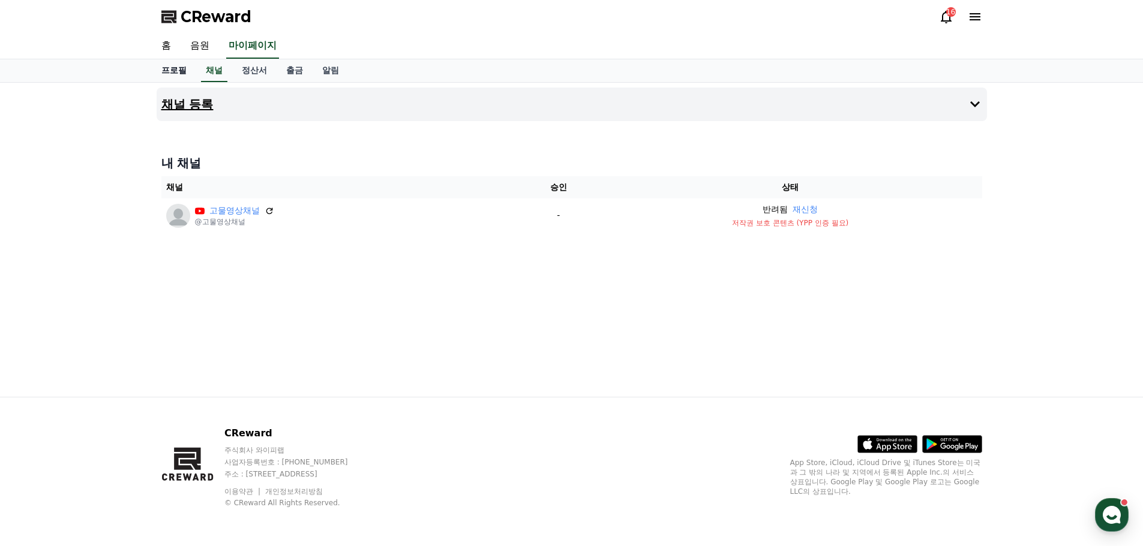
click at [179, 71] on link "프로필" at bounding box center [174, 70] width 44 height 23
select select "**********"
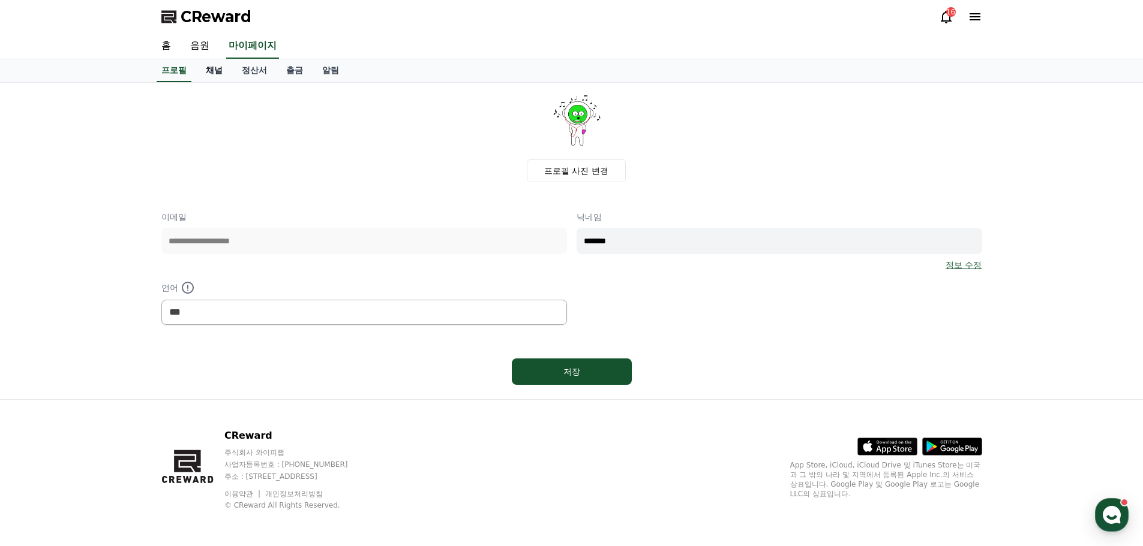
click at [210, 71] on link "채널" at bounding box center [214, 70] width 36 height 23
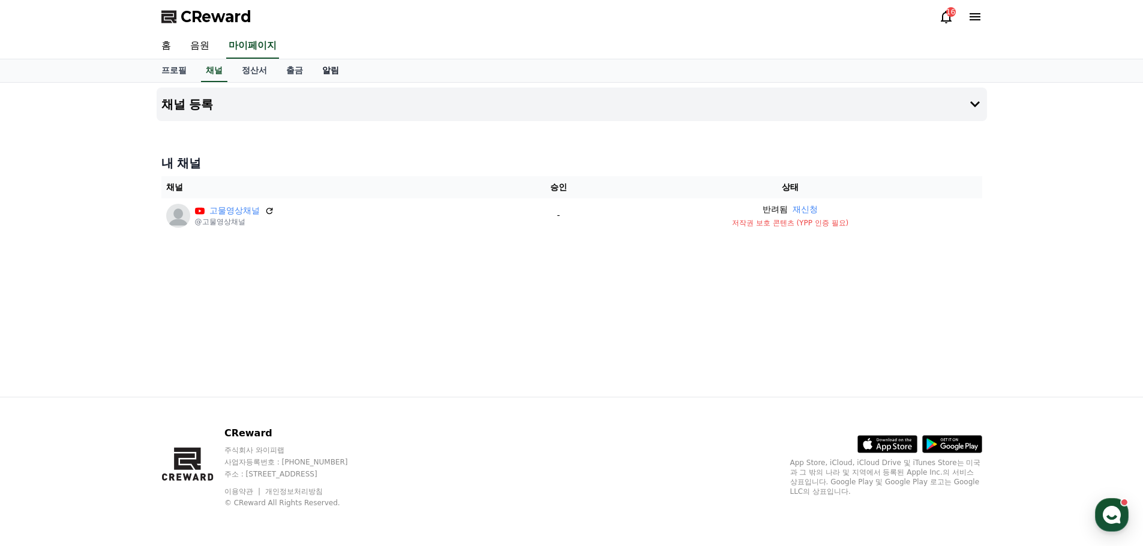
click at [323, 67] on link "알림" at bounding box center [331, 70] width 36 height 23
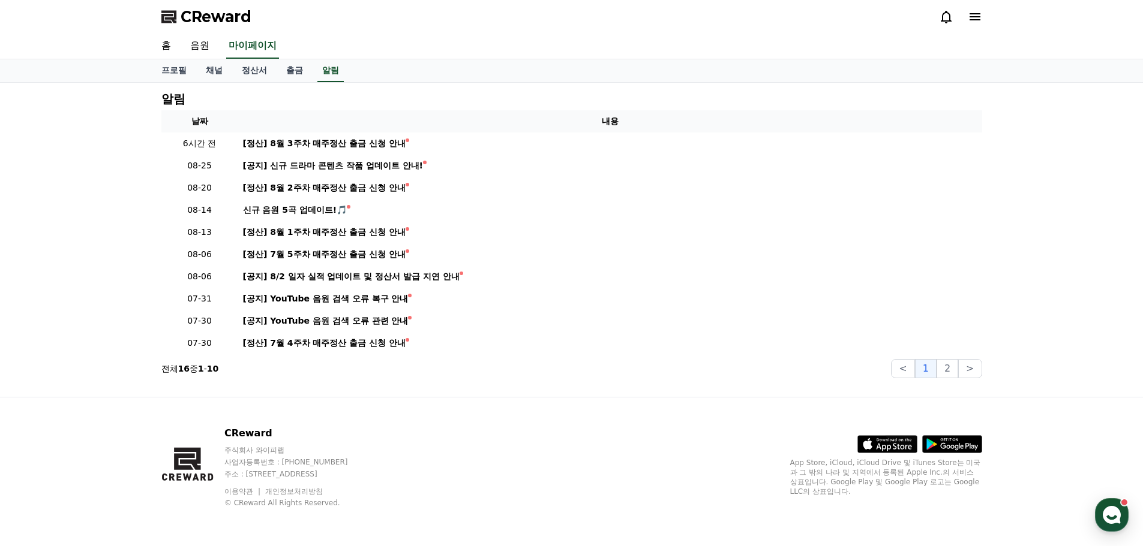
drag, startPoint x: 265, startPoint y: 17, endPoint x: 182, endPoint y: 14, distance: 82.8
click at [182, 14] on div "CReward" at bounding box center [572, 17] width 840 height 34
copy span "CReward"
click at [173, 68] on link "프로필" at bounding box center [174, 70] width 44 height 23
select select "**********"
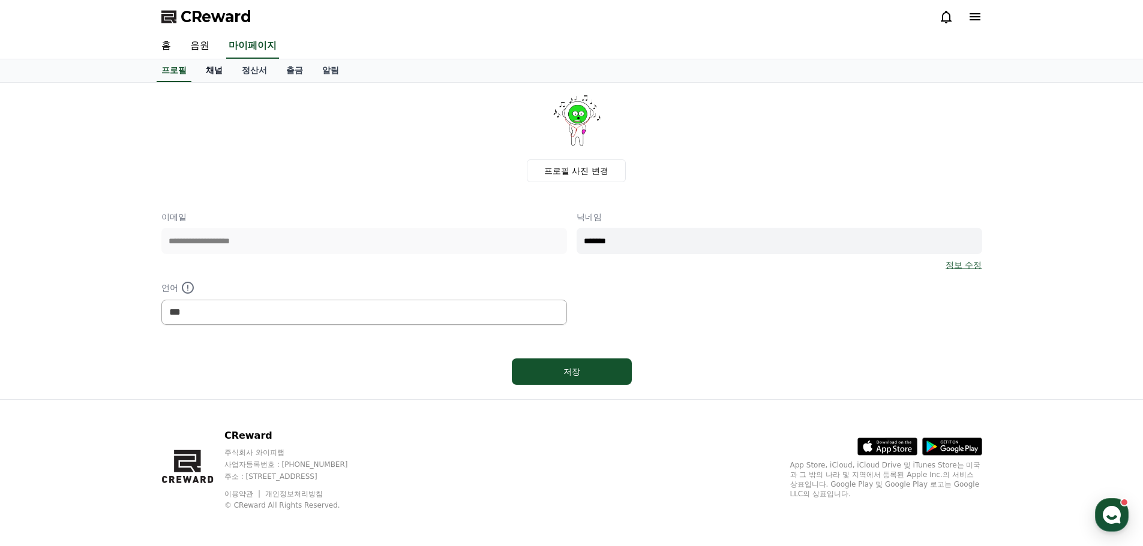
click at [218, 67] on link "채널" at bounding box center [214, 70] width 36 height 23
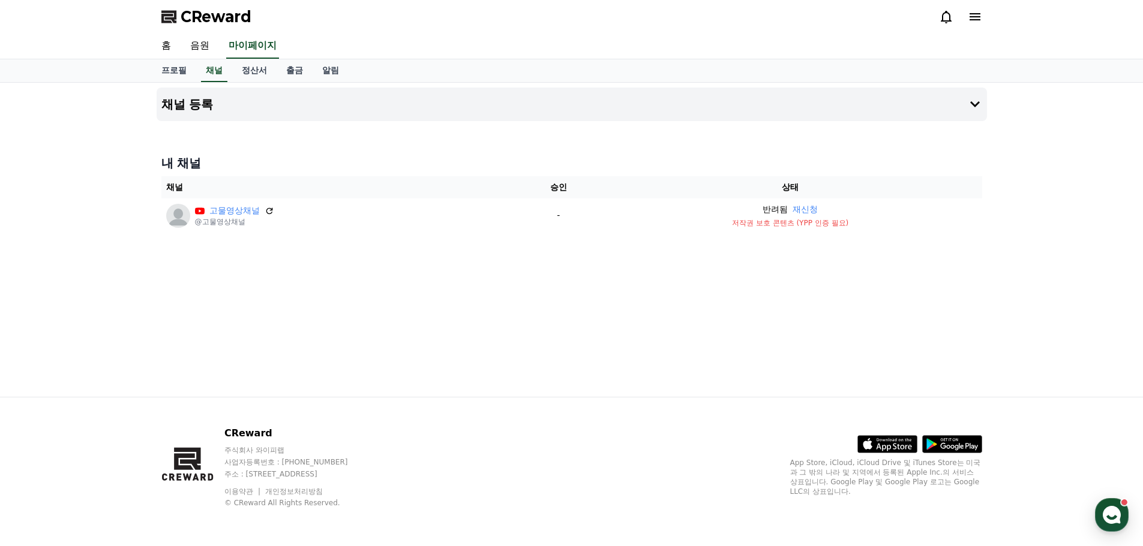
drag, startPoint x: 986, startPoint y: 13, endPoint x: 972, endPoint y: 20, distance: 15.6
click at [985, 13] on div "CReward" at bounding box center [572, 17] width 840 height 34
click at [969, 19] on icon at bounding box center [975, 17] width 14 height 14
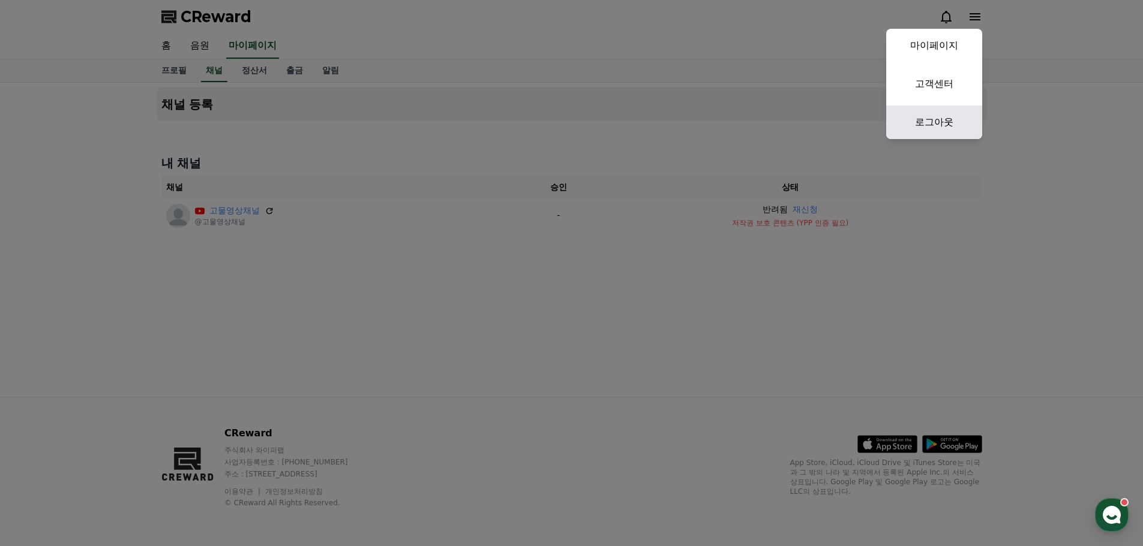
click at [933, 115] on link "로그아웃" at bounding box center [934, 123] width 96 height 34
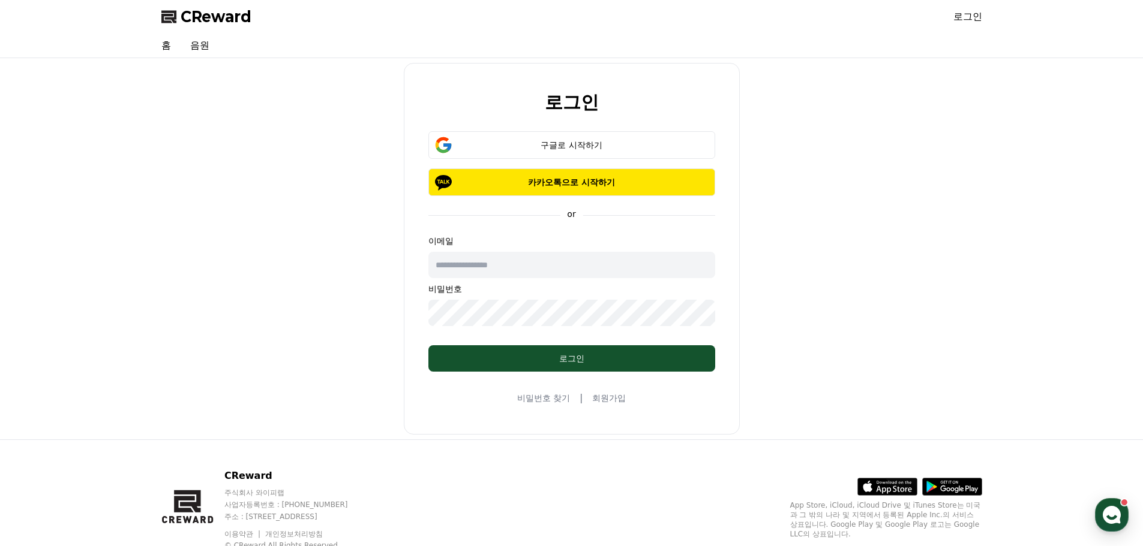
drag, startPoint x: 567, startPoint y: 143, endPoint x: 836, endPoint y: 170, distance: 269.5
click at [836, 170] on div "로그인 구글로 시작하기 카카오톡으로 시작하기 or 이메일 비밀번호 로그인 비밀번호 찾기 | 회원가입" at bounding box center [572, 249] width 830 height 372
drag, startPoint x: 680, startPoint y: 212, endPoint x: 689, endPoint y: 224, distance: 15.1
click at [686, 217] on form "구글로 시작하기 카카오톡으로 시작하기 or 이메일 비밀번호 로그인" at bounding box center [571, 251] width 325 height 241
click at [202, 14] on span "CReward" at bounding box center [216, 16] width 71 height 19
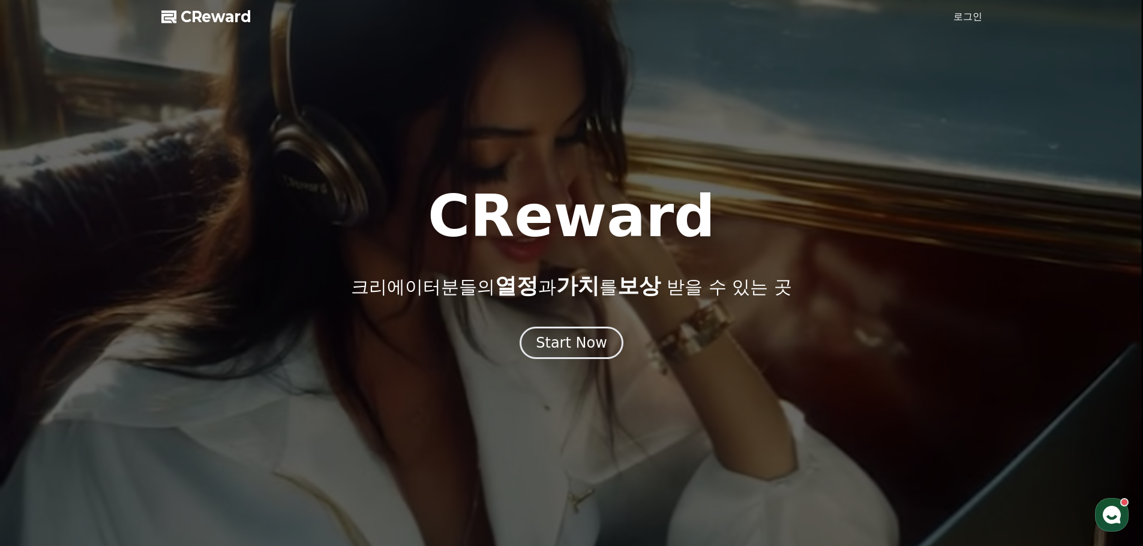
click at [972, 17] on link "로그인" at bounding box center [967, 17] width 29 height 14
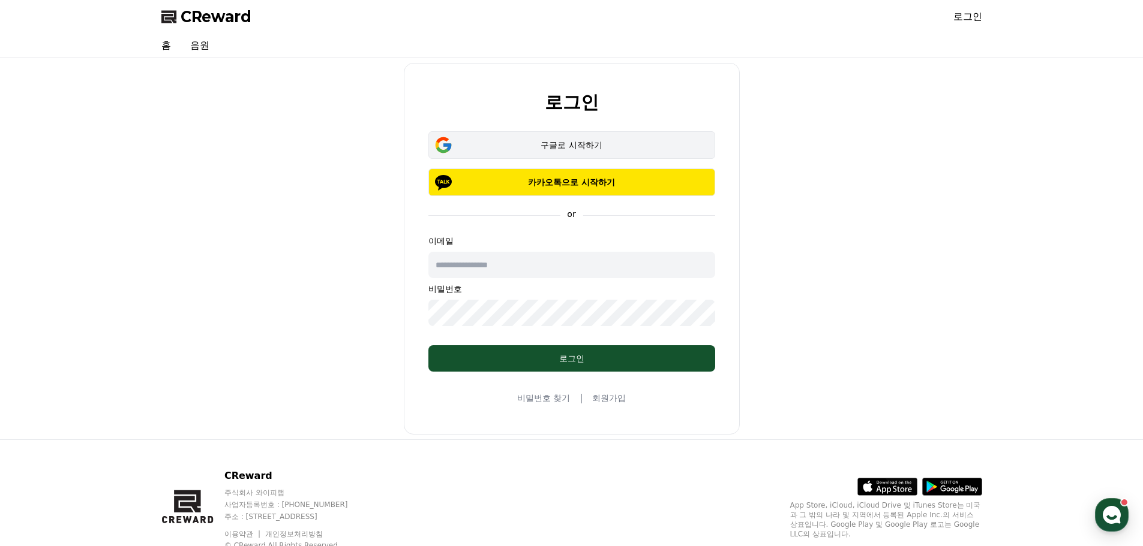
click at [604, 141] on div "구글로 시작하기" at bounding box center [572, 145] width 252 height 12
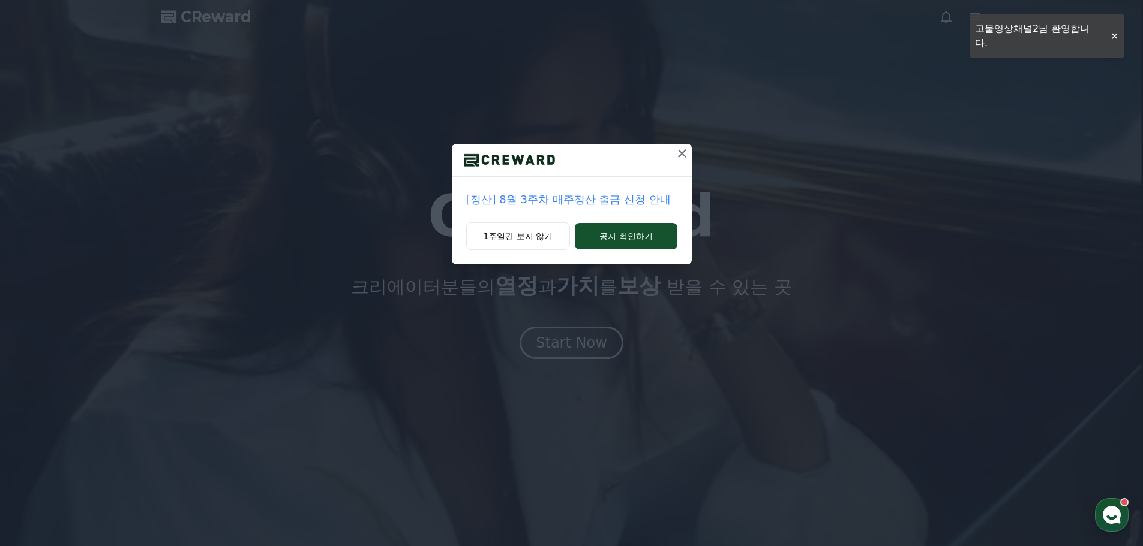
click at [681, 150] on icon at bounding box center [682, 153] width 14 height 14
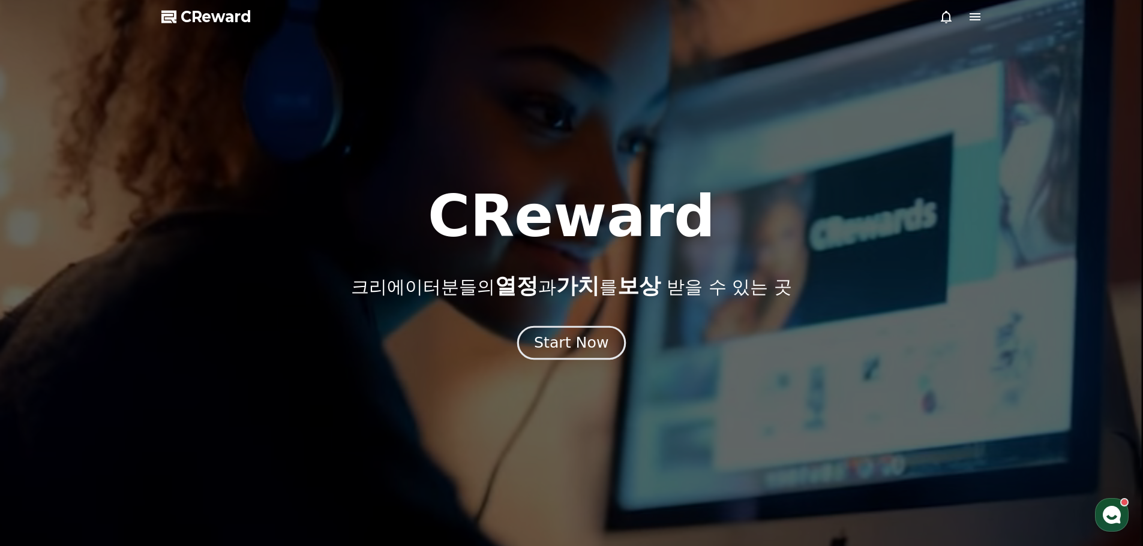
click at [580, 338] on div "Start Now" at bounding box center [571, 343] width 74 height 20
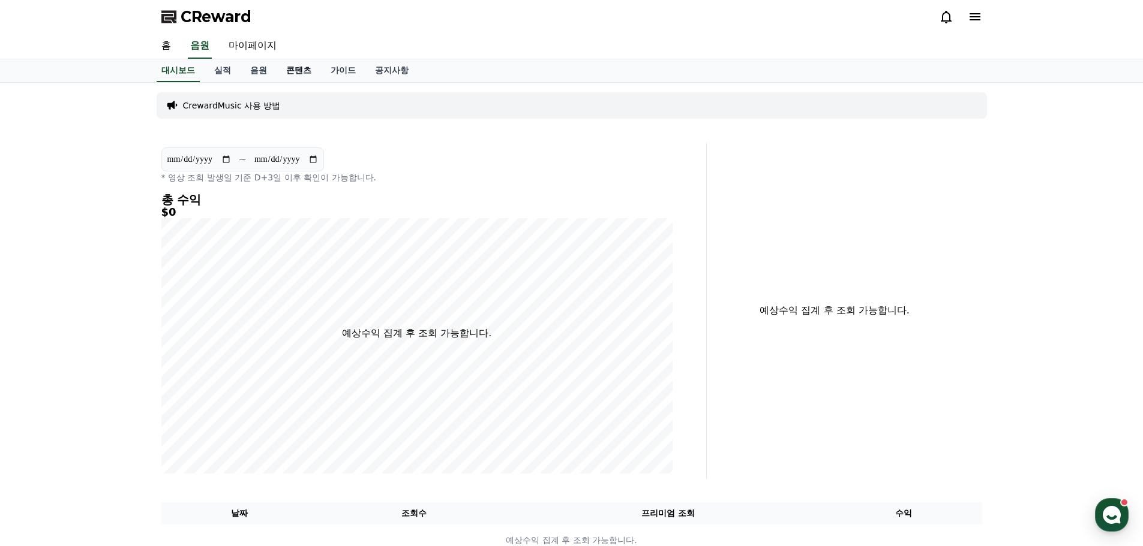
click at [300, 68] on link "콘텐츠" at bounding box center [299, 70] width 44 height 23
click at [350, 67] on link "가이드" at bounding box center [343, 70] width 44 height 23
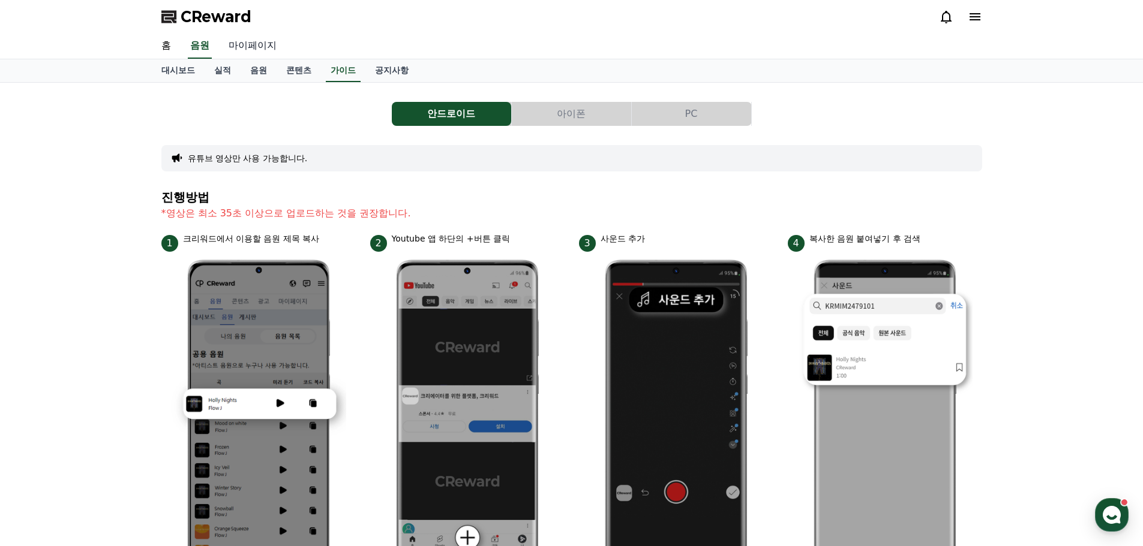
click at [249, 41] on link "마이페이지" at bounding box center [252, 46] width 67 height 25
select select "**********"
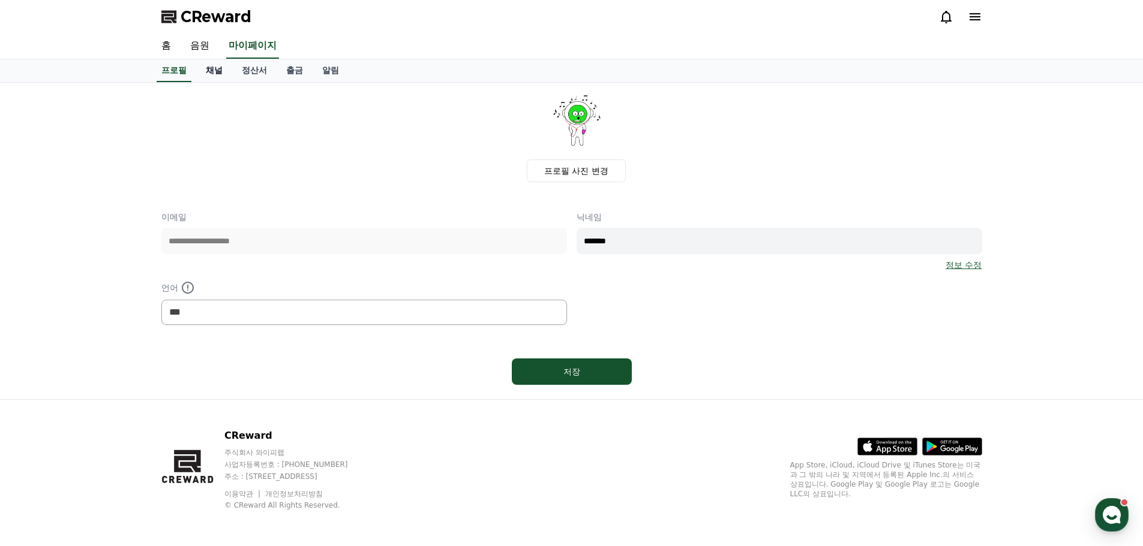
click at [215, 65] on link "채널" at bounding box center [214, 70] width 36 height 23
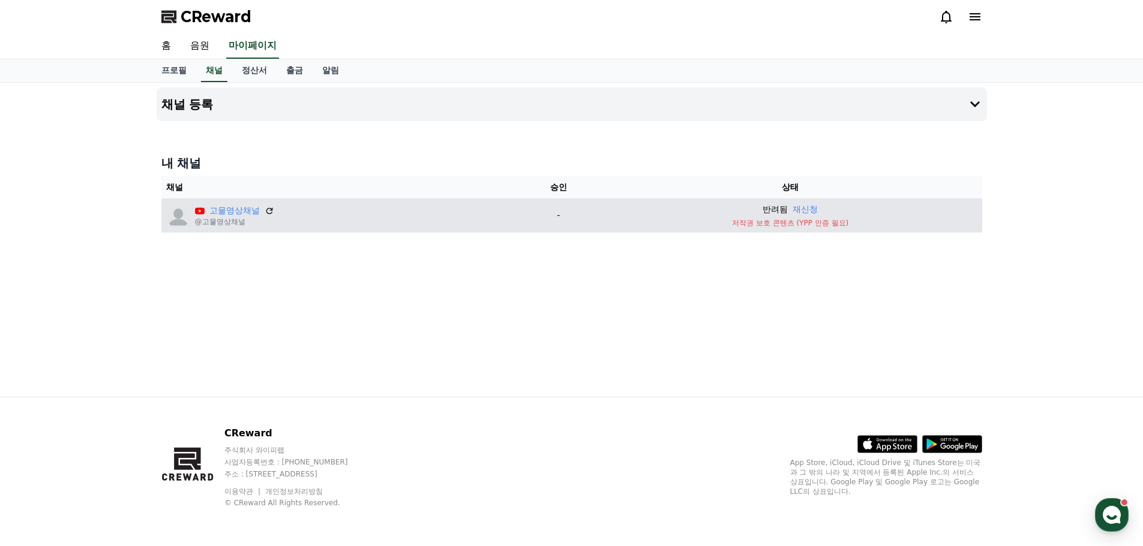
click at [759, 220] on p "저작권 보호 콘텐츠 (YPP 인증 필요)" at bounding box center [790, 223] width 374 height 10
click at [738, 223] on p "저작권 보호 콘텐츠 (YPP 인증 필요)" at bounding box center [790, 223] width 374 height 10
click at [805, 210] on button "재신청" at bounding box center [804, 209] width 25 height 13
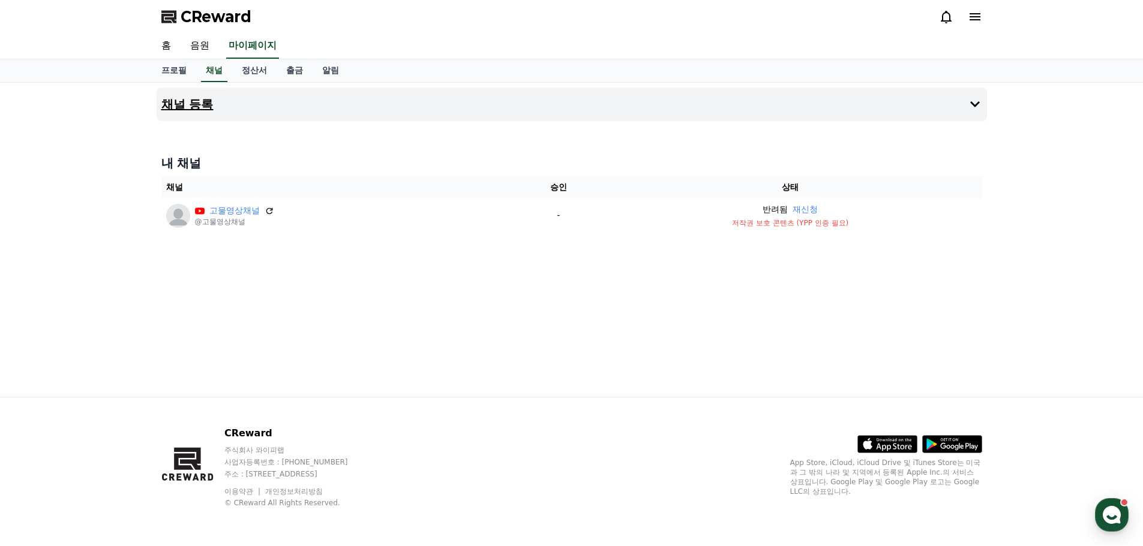
click at [971, 103] on icon at bounding box center [975, 104] width 10 height 6
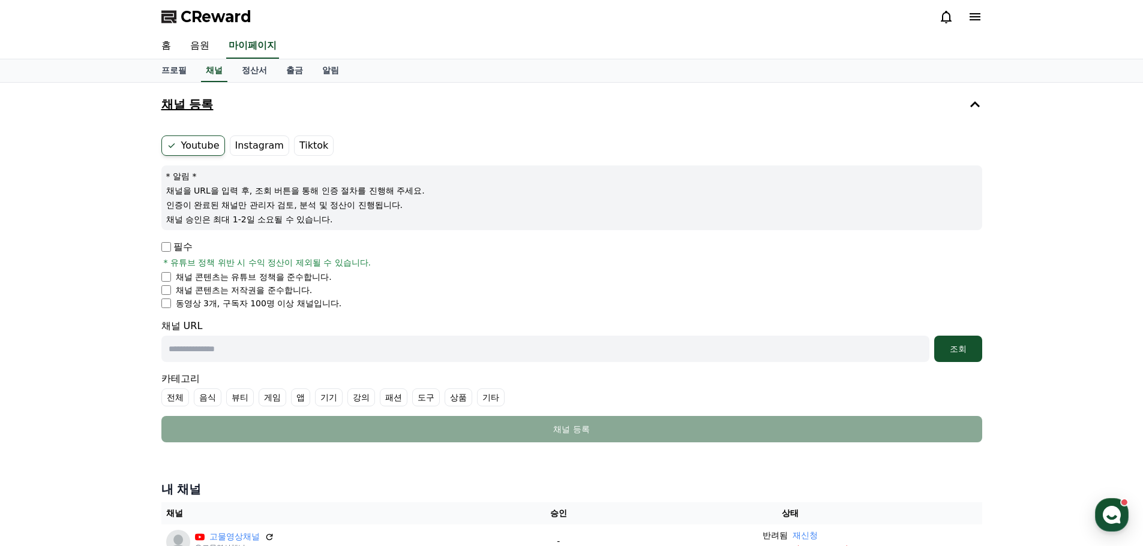
click at [971, 103] on icon at bounding box center [975, 104] width 14 height 14
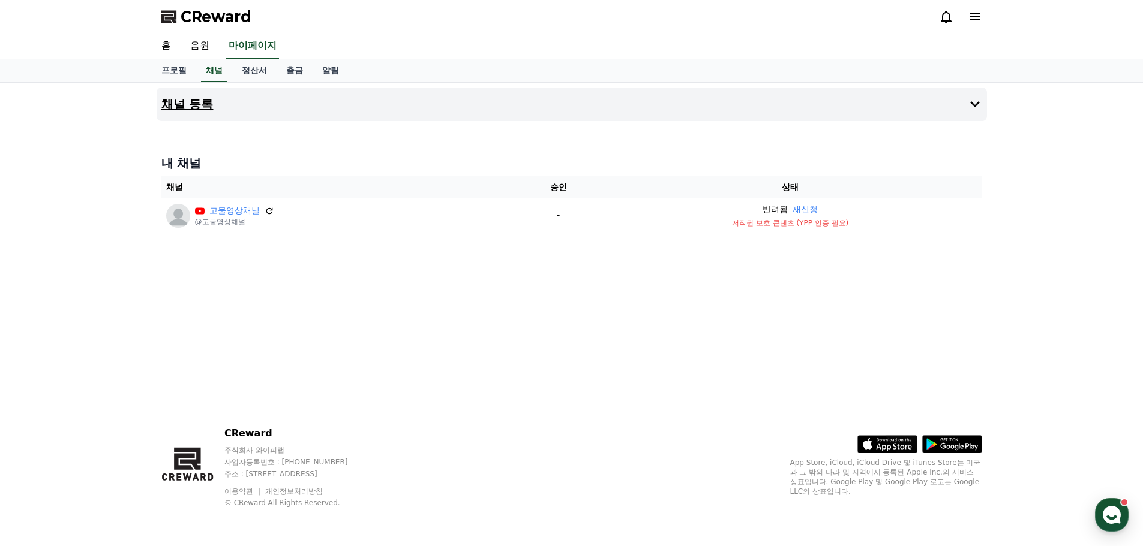
click at [971, 102] on icon at bounding box center [975, 104] width 10 height 6
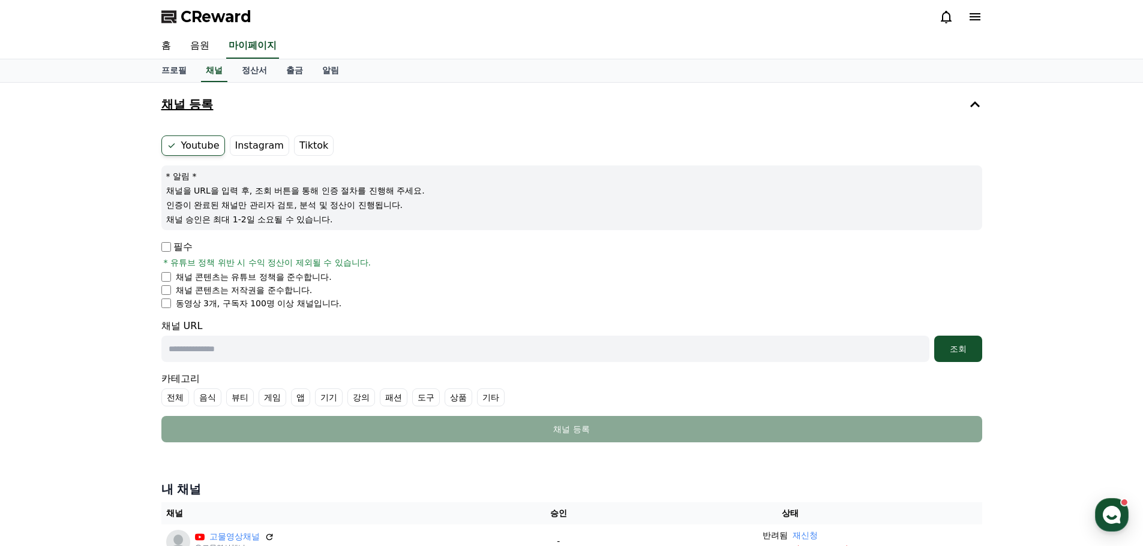
click at [971, 102] on icon at bounding box center [975, 104] width 14 height 14
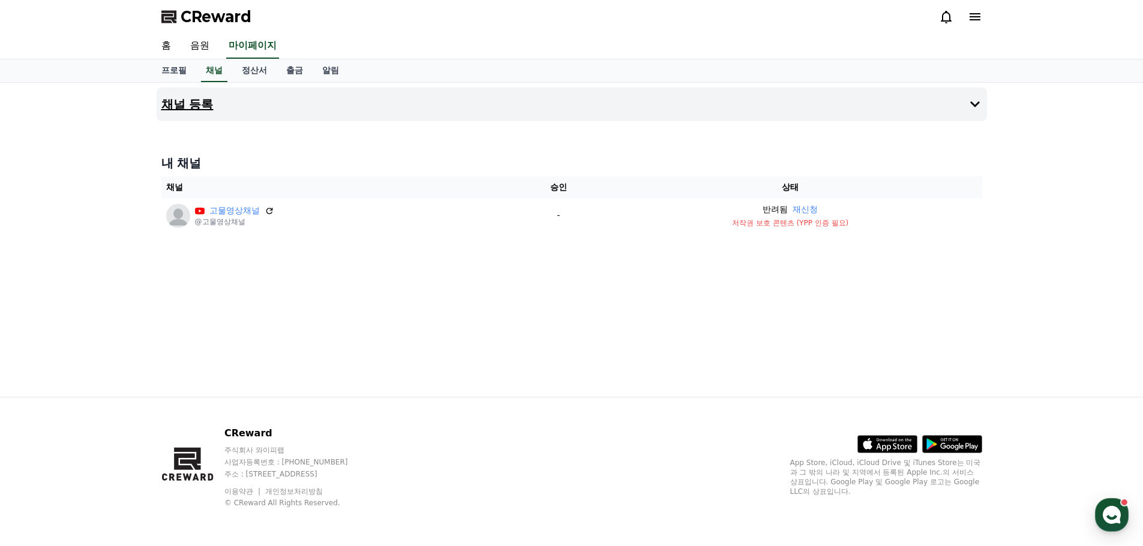
click at [972, 99] on icon at bounding box center [975, 104] width 14 height 14
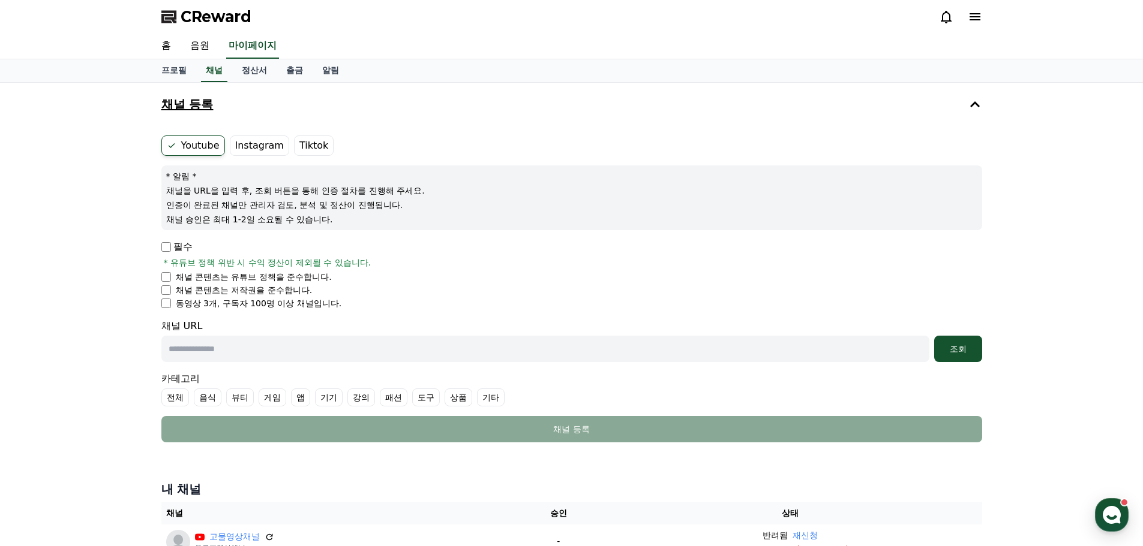
drag, startPoint x: 292, startPoint y: 11, endPoint x: 182, endPoint y: 11, distance: 109.2
click at [182, 11] on div "CReward" at bounding box center [572, 17] width 840 height 34
copy span "CReward"
drag, startPoint x: 511, startPoint y: 85, endPoint x: 493, endPoint y: 66, distance: 25.9
click at [509, 82] on div "CReward 홈 음원 마이페이지 프로필 채널 정산서 출금 알림 채널 등록 Youtube Instagram Tiktok * 알림 * 채널을 U…" at bounding box center [571, 359] width 1143 height 718
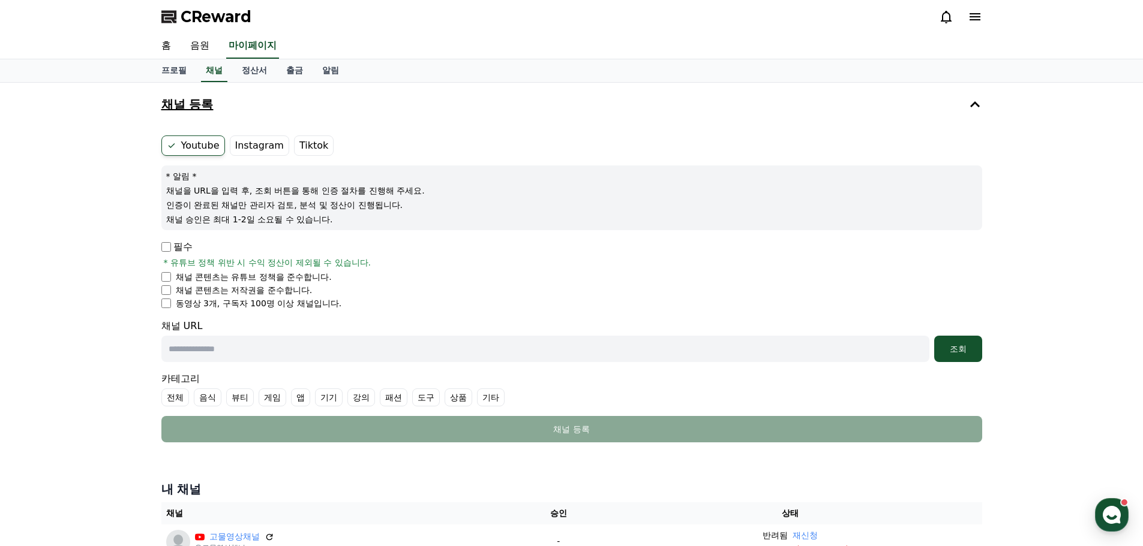
drag, startPoint x: 420, startPoint y: 1, endPoint x: 392, endPoint y: 20, distance: 33.6
click at [392, 20] on div "CReward" at bounding box center [572, 17] width 840 height 34
drag, startPoint x: 264, startPoint y: 16, endPoint x: 175, endPoint y: 14, distance: 89.4
click at [175, 14] on div "CReward" at bounding box center [572, 17] width 840 height 34
copy span "CReward"
